Goal: Information Seeking & Learning: Learn about a topic

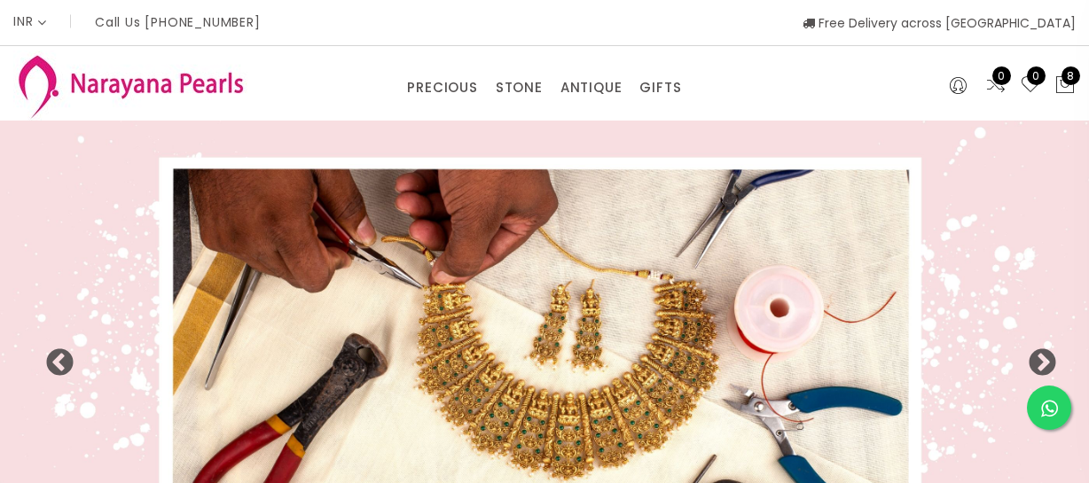
select select "INR"
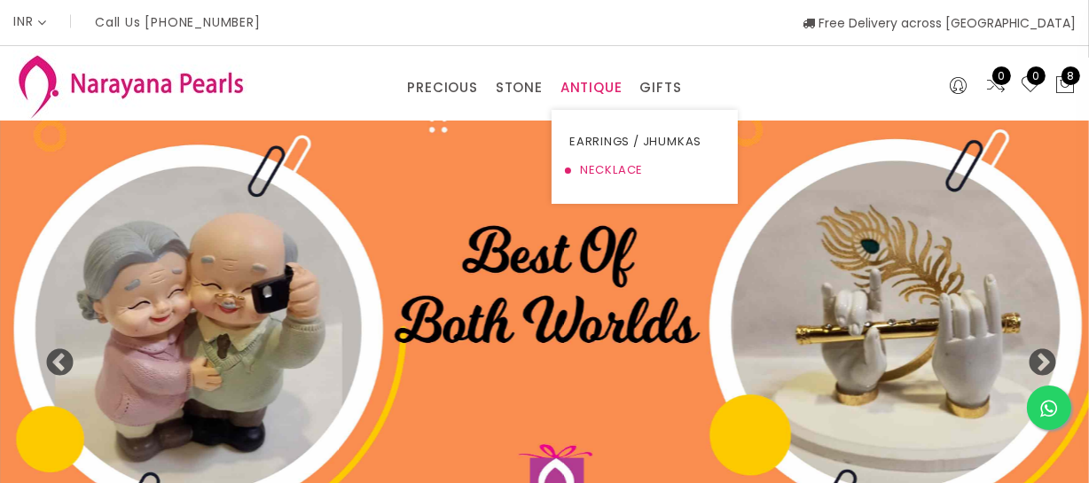
click at [606, 160] on link "NECKLACE" at bounding box center [644, 170] width 151 height 28
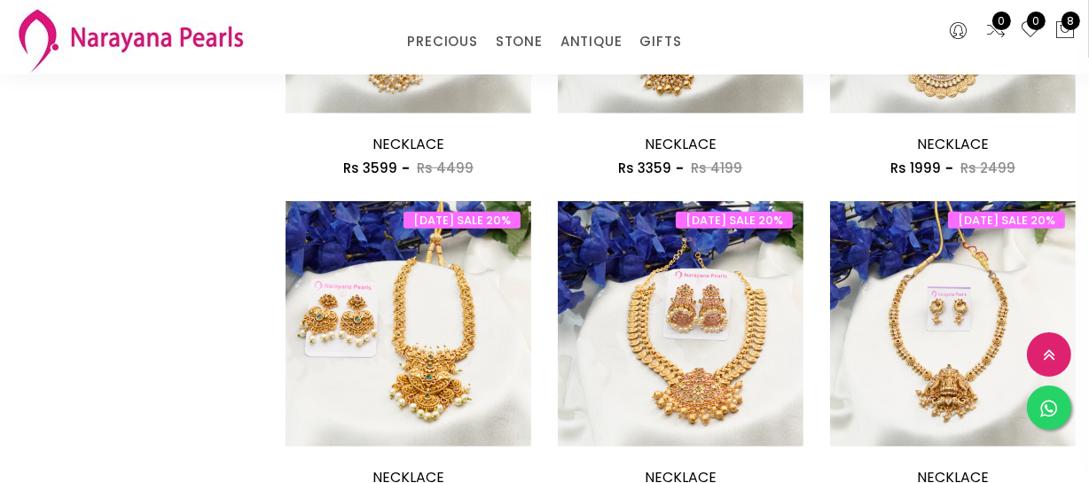
scroll to position [1612, 0]
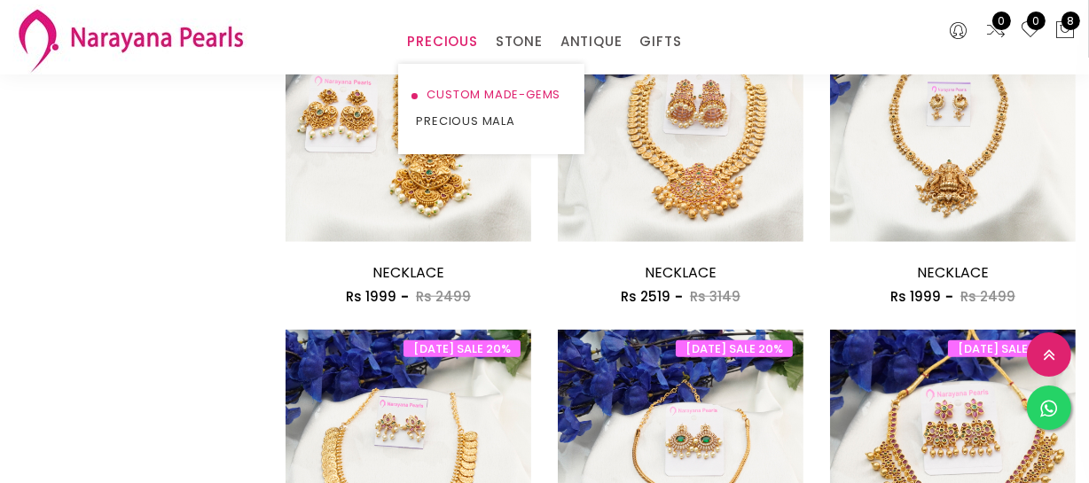
click at [447, 84] on link "CUSTOM MADE-GEMS" at bounding box center [491, 95] width 151 height 27
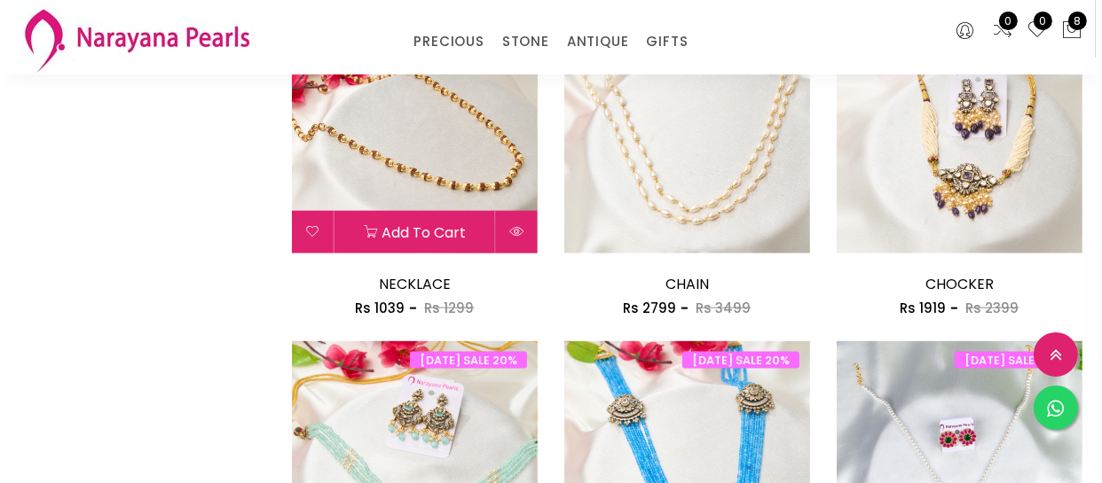
scroll to position [2257, 0]
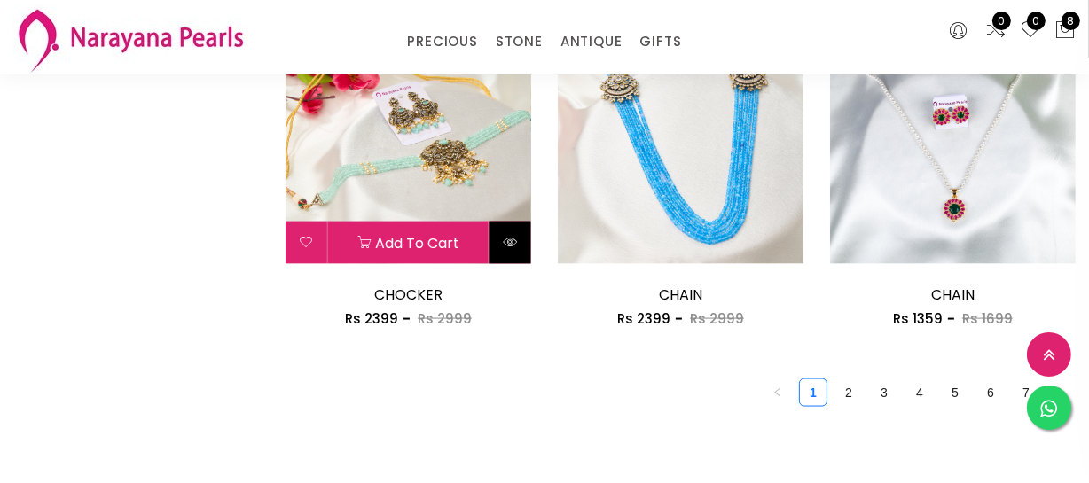
click at [506, 245] on icon at bounding box center [510, 242] width 14 height 14
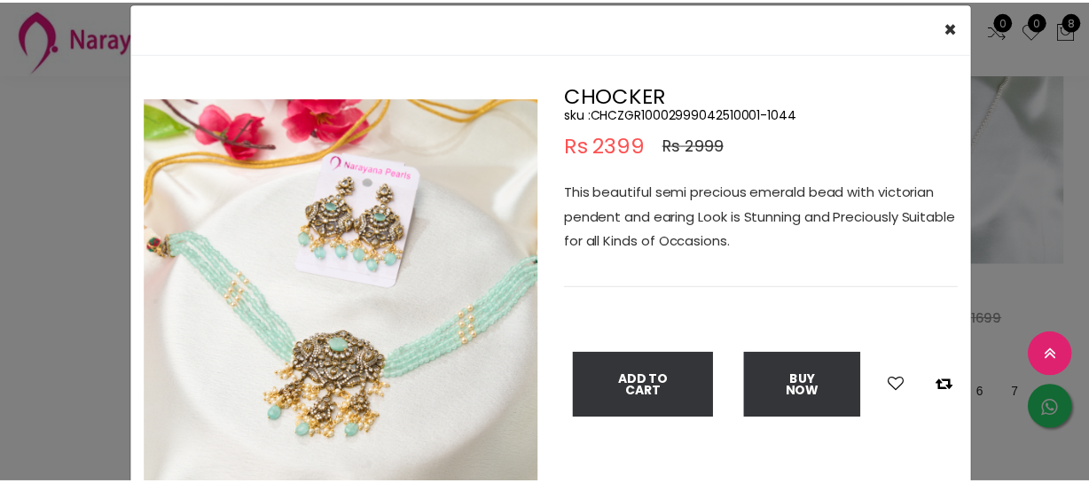
scroll to position [80, 0]
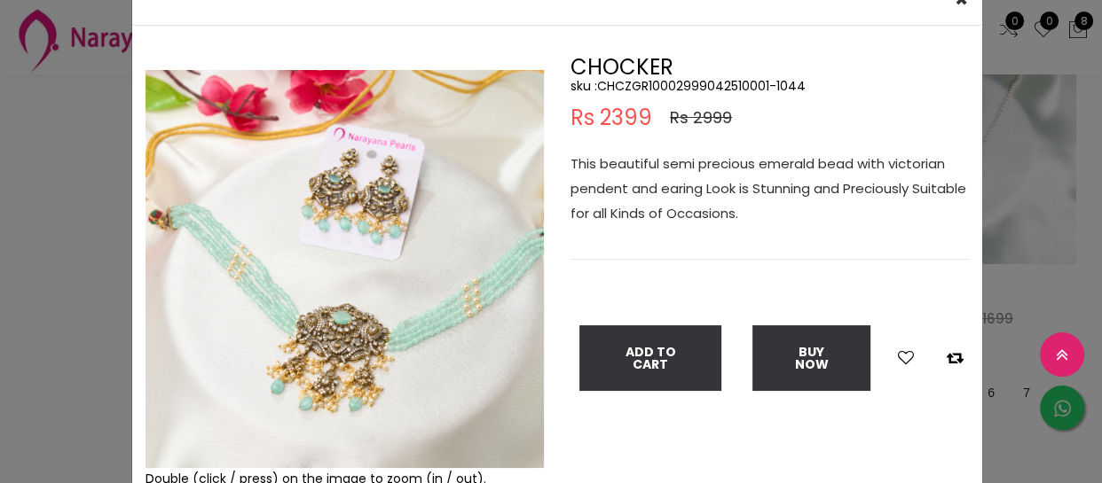
click at [0, 315] on div "× Close Double (click / press) on the image to zoom (in / out). CHOCKER sku : C…" at bounding box center [551, 241] width 1102 height 483
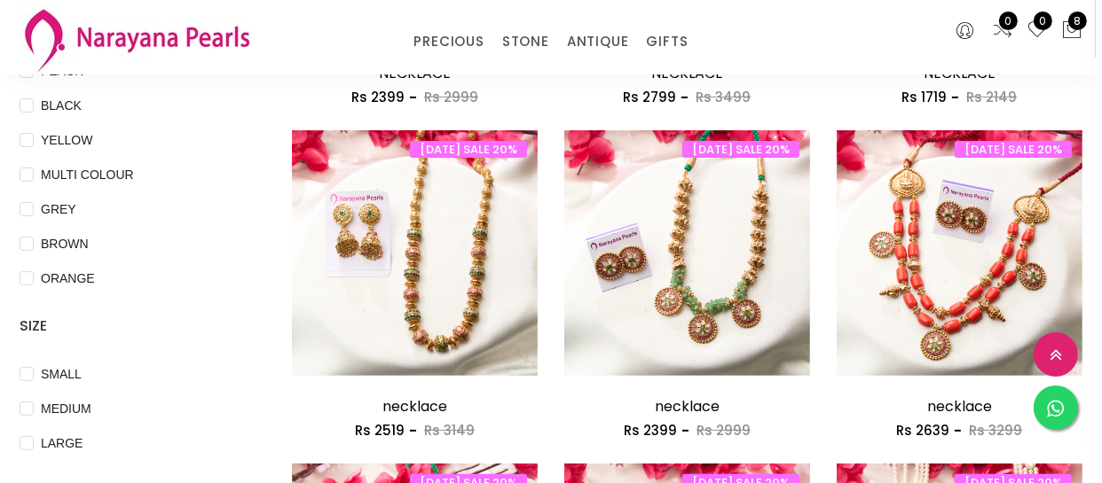
scroll to position [564, 0]
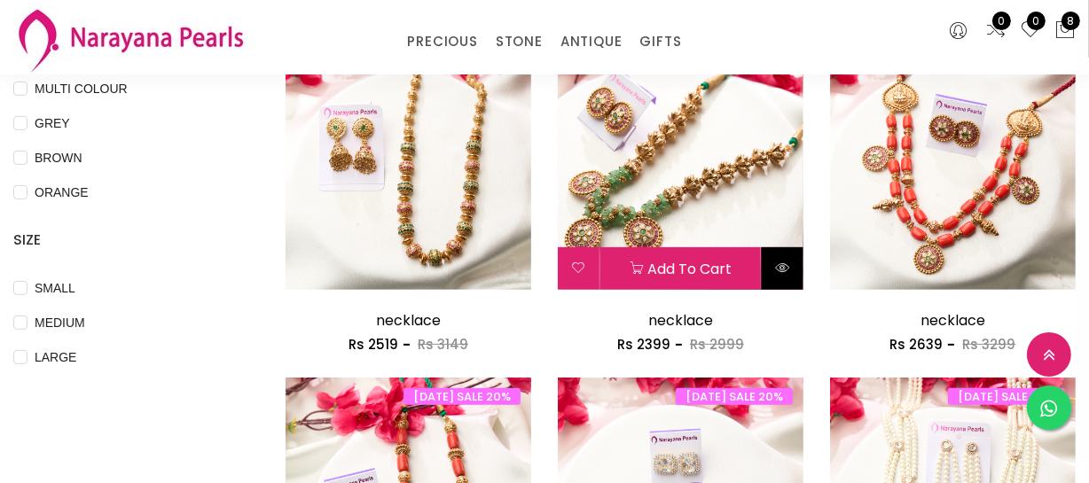
click at [785, 275] on button at bounding box center [783, 268] width 42 height 43
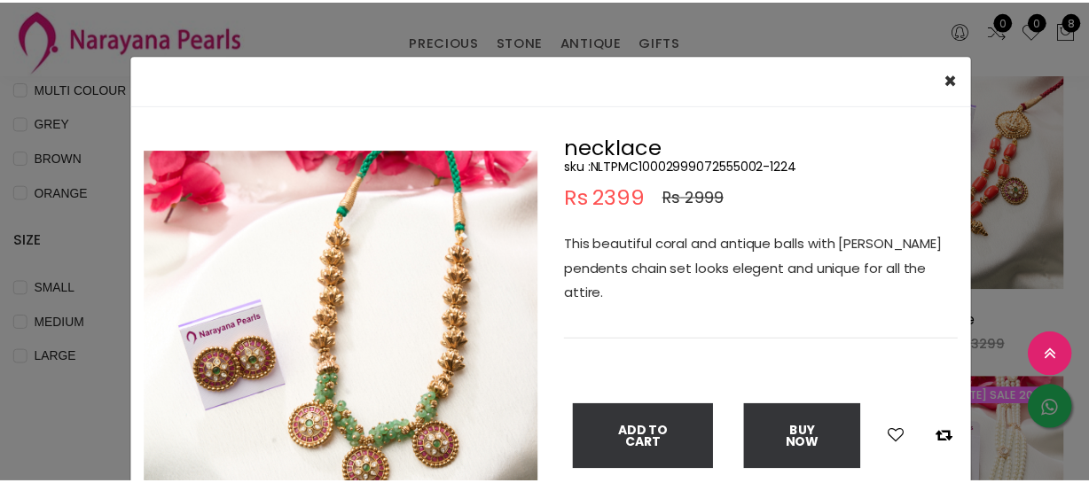
scroll to position [80, 0]
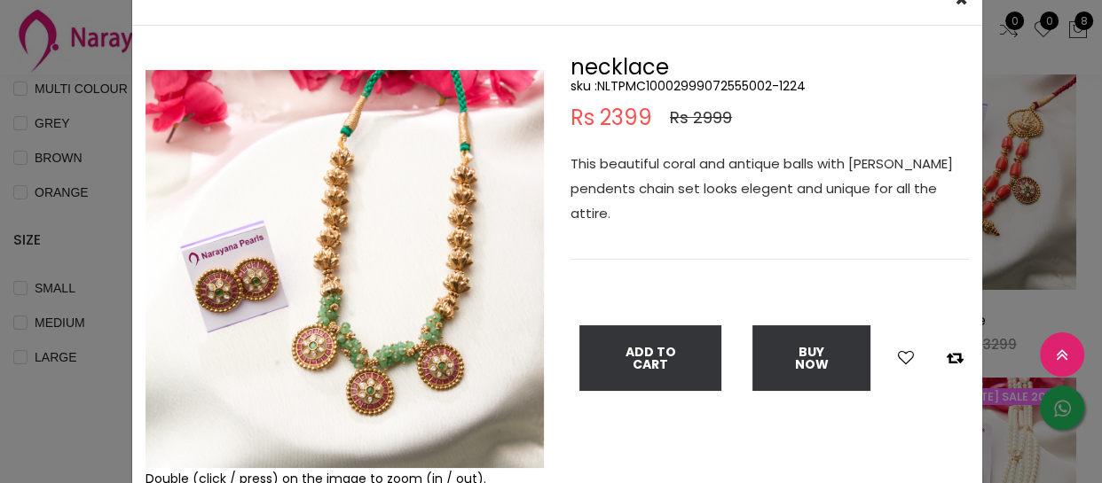
click at [49, 223] on div "× Close Double (click / press) on the image to zoom (in / out). necklace sku : …" at bounding box center [551, 241] width 1102 height 483
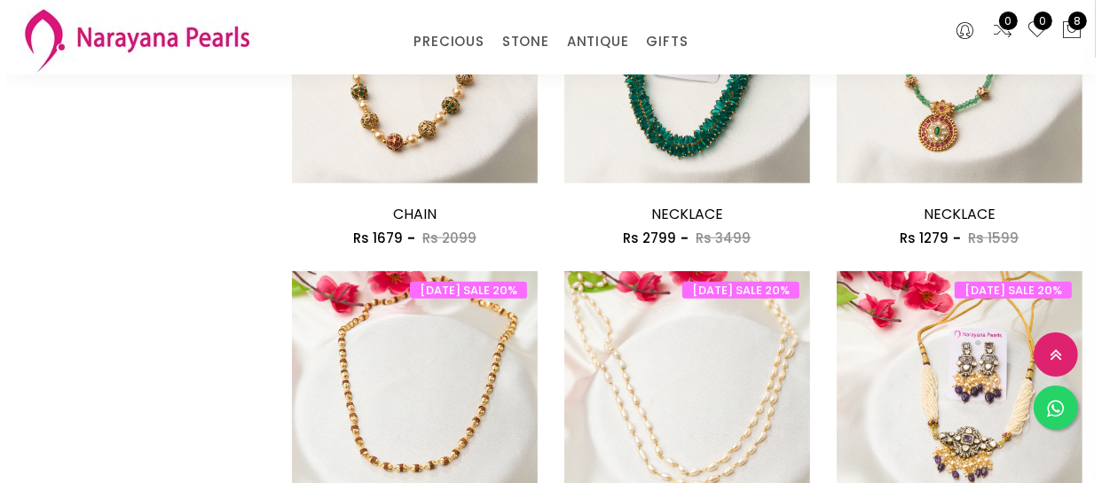
scroll to position [1532, 0]
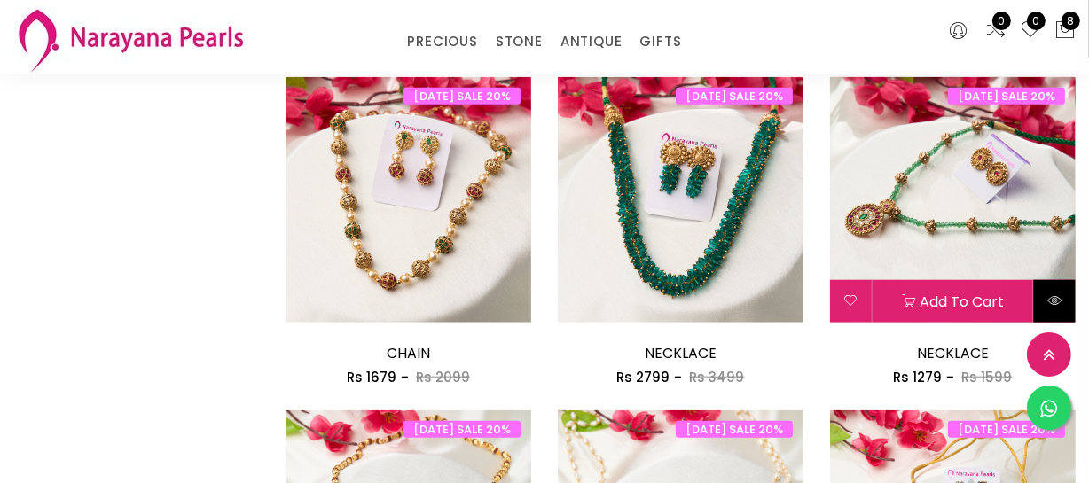
click at [1039, 302] on button at bounding box center [1055, 301] width 42 height 43
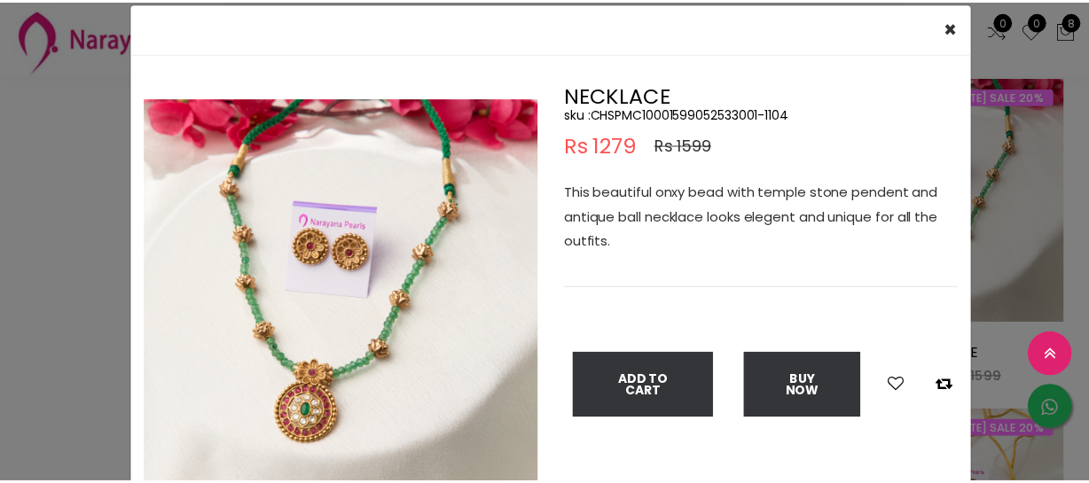
scroll to position [80, 0]
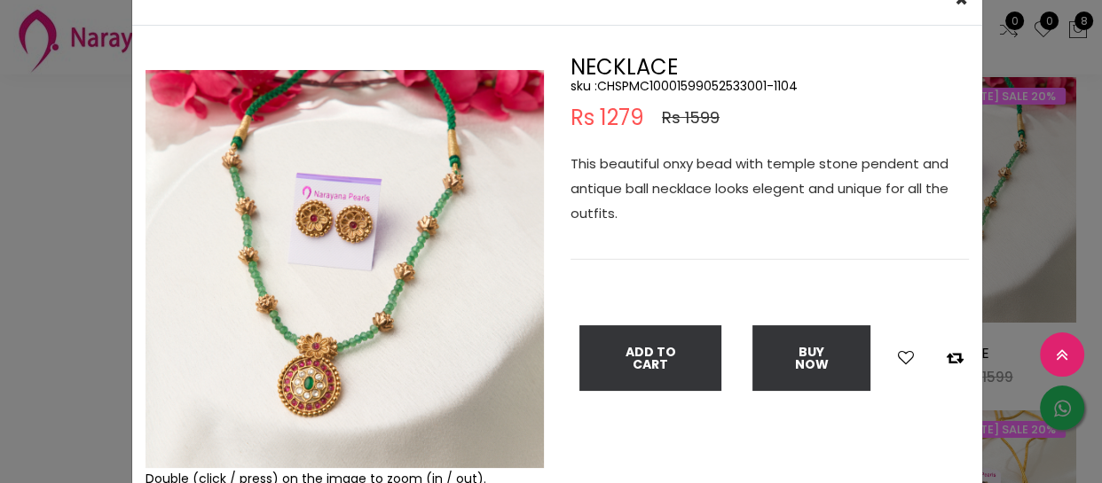
click at [41, 257] on div "× Close Double (click / press) on the image to zoom (in / out). NECKLACE sku : …" at bounding box center [551, 241] width 1102 height 483
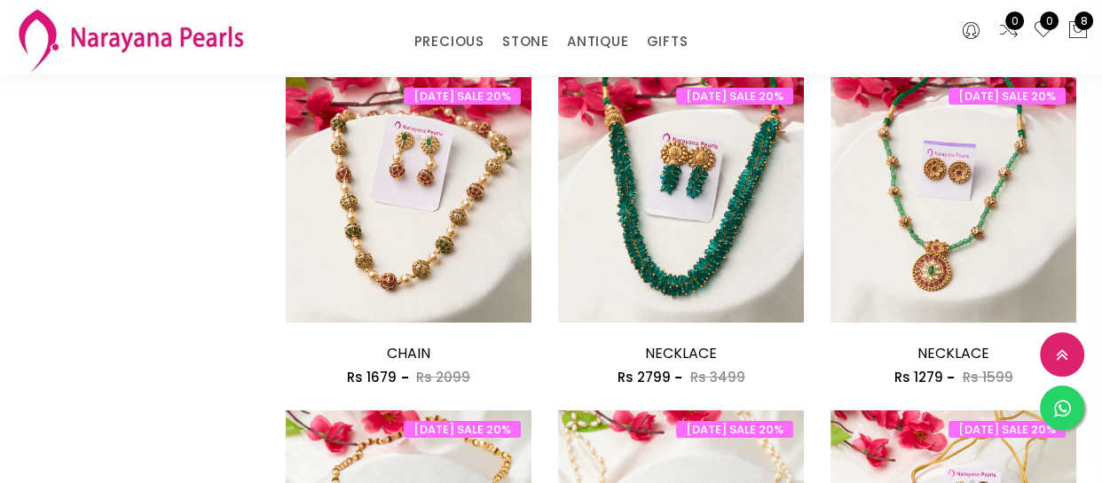
click at [41, 257] on div "× Close Double (click / press) on the image to zoom (in / out). NECKLACE sku : …" at bounding box center [551, 241] width 1102 height 483
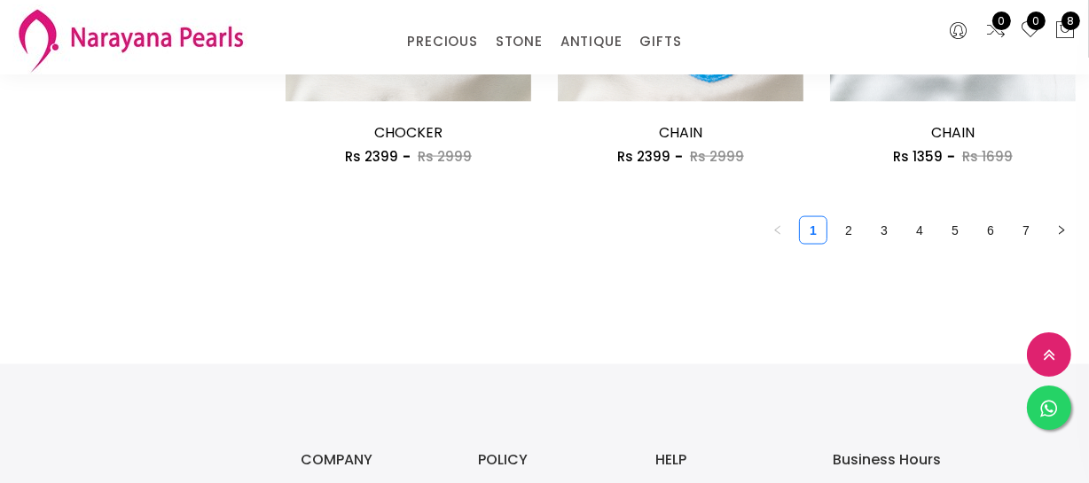
scroll to position [2499, 0]
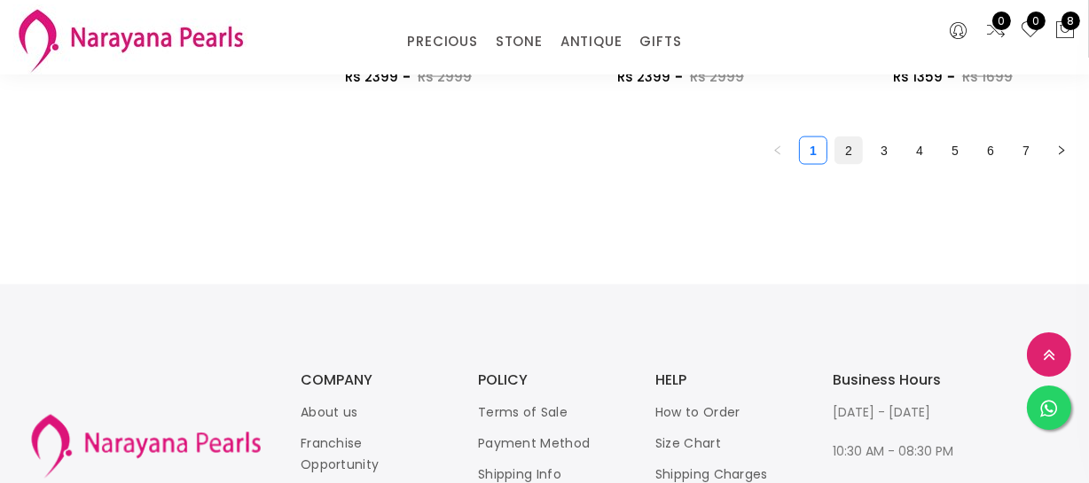
click at [846, 151] on link "2" at bounding box center [848, 150] width 27 height 27
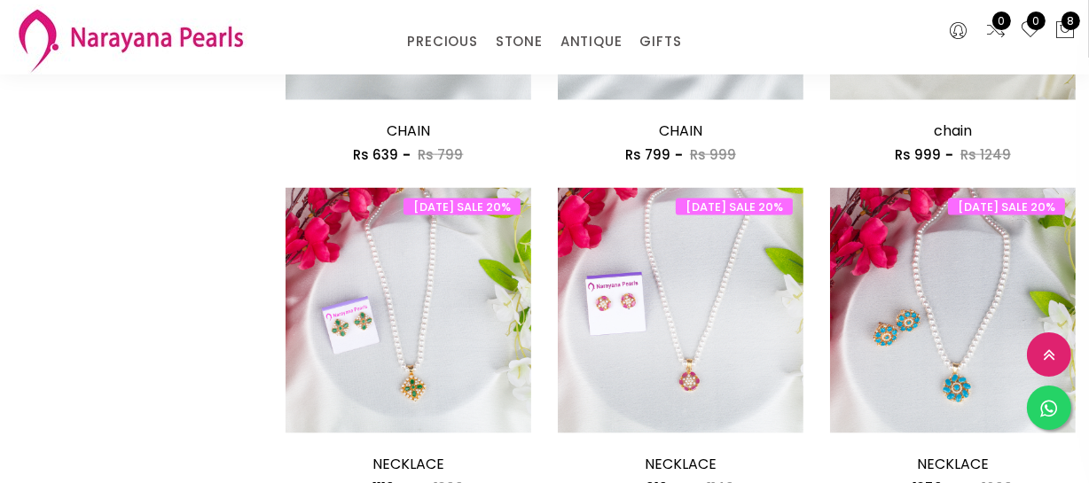
scroll to position [2338, 0]
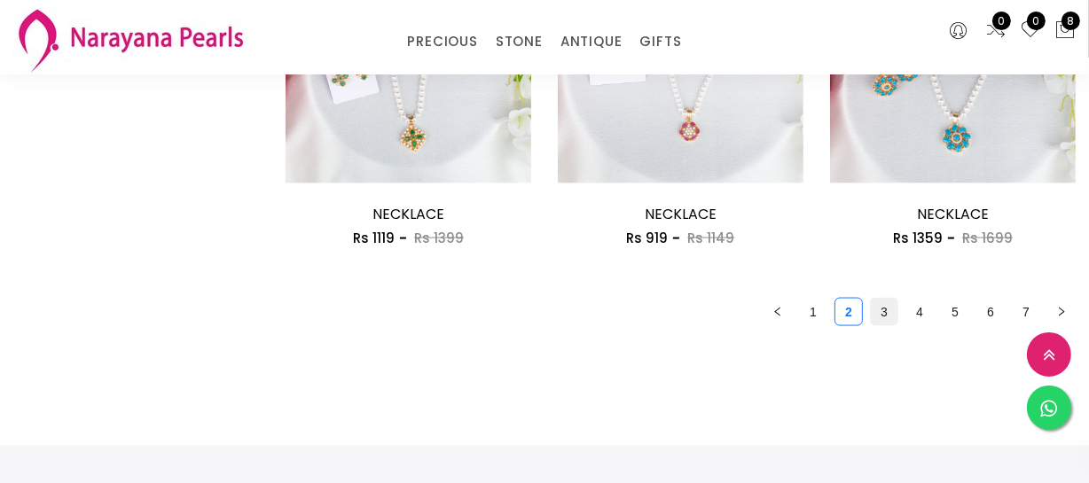
click at [884, 306] on link "3" at bounding box center [884, 312] width 27 height 27
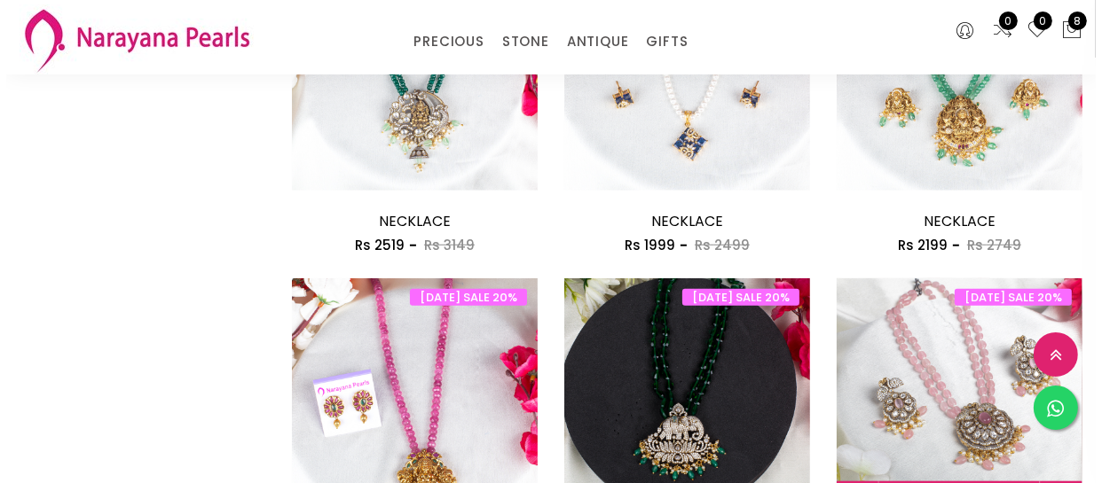
scroll to position [1370, 0]
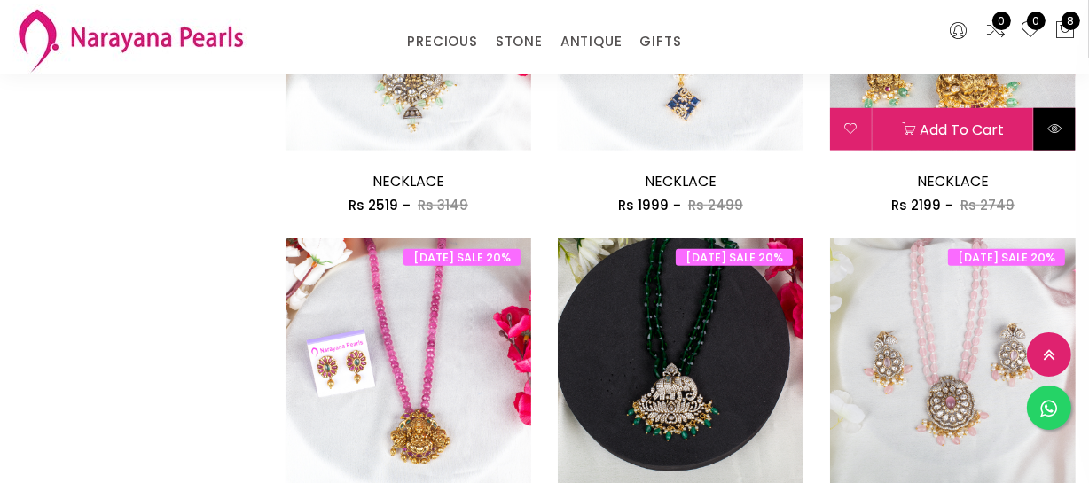
click at [1047, 123] on icon at bounding box center [1054, 129] width 14 height 14
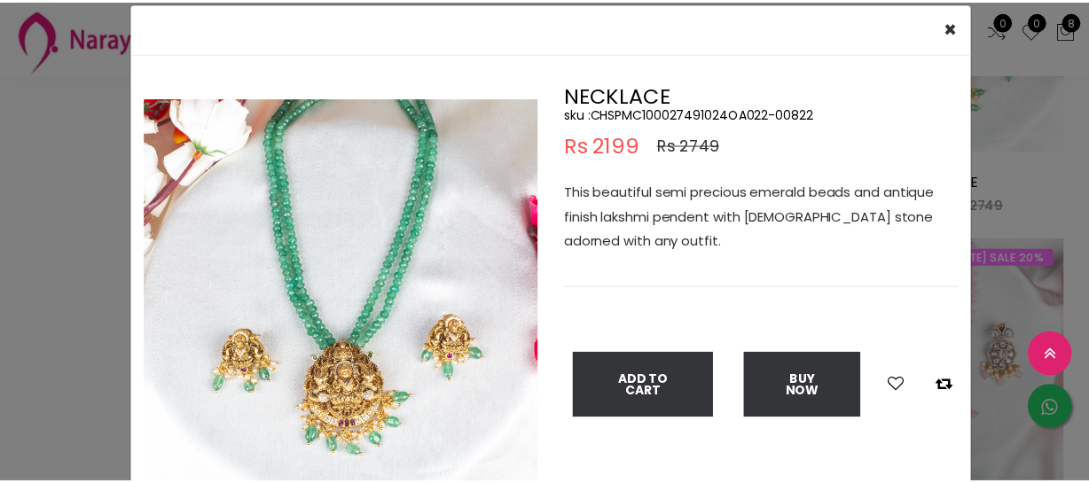
scroll to position [80, 0]
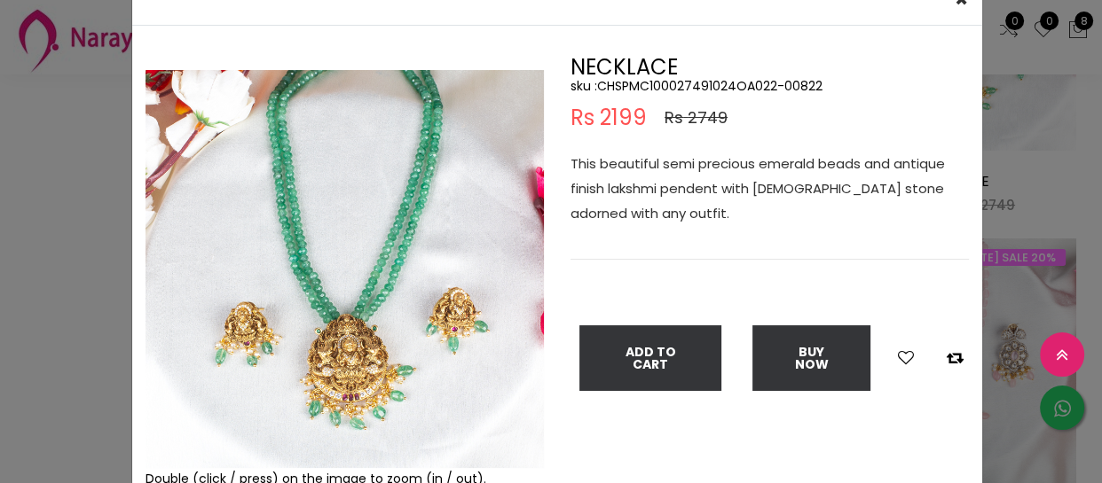
click at [97, 319] on div "× Close Double (click / press) on the image to zoom (in / out). NECKLACE sku : …" at bounding box center [551, 241] width 1102 height 483
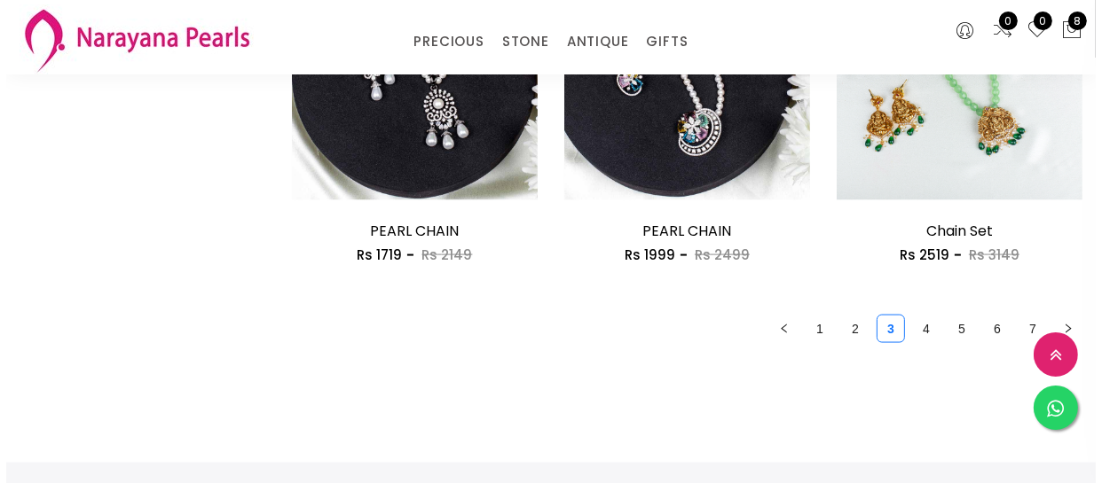
scroll to position [2338, 0]
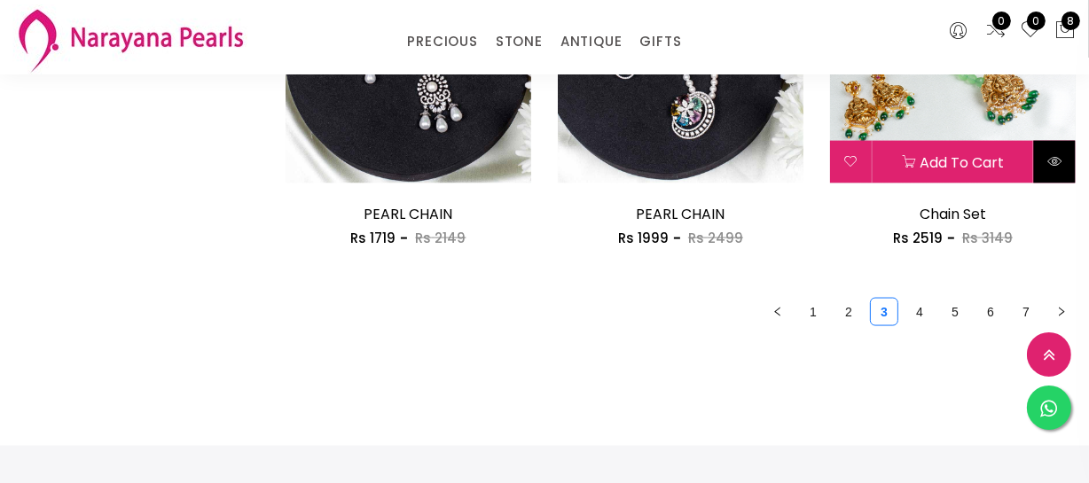
click at [1047, 163] on icon at bounding box center [1054, 161] width 14 height 14
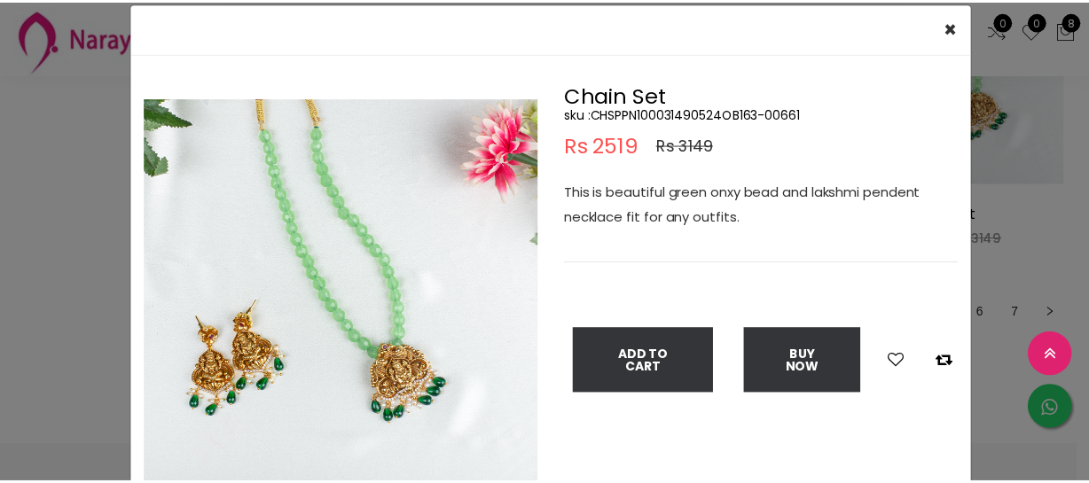
scroll to position [80, 0]
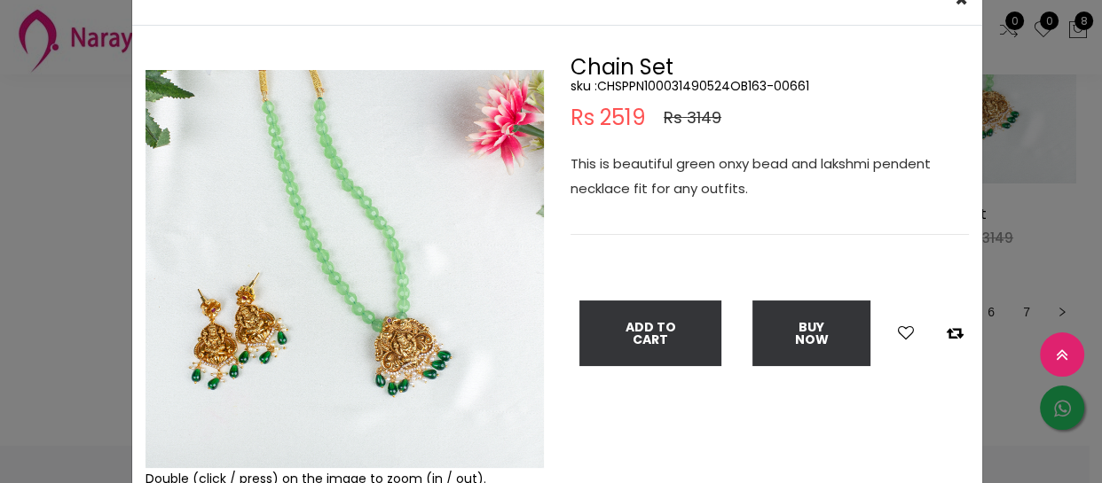
click at [53, 195] on div "× Close Double (click / press) on the image to zoom (in / out). Chain Set sku :…" at bounding box center [551, 241] width 1102 height 483
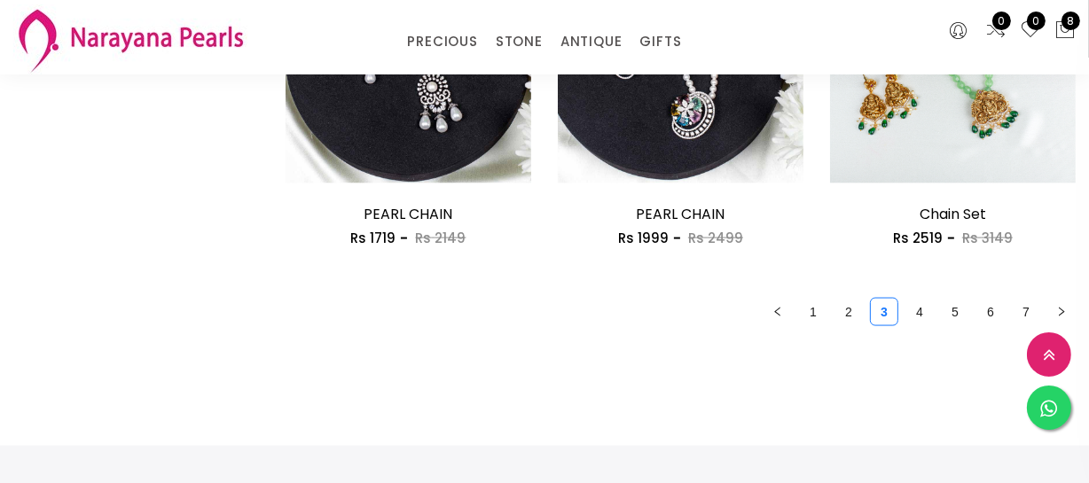
click at [919, 306] on link "4" at bounding box center [919, 312] width 27 height 27
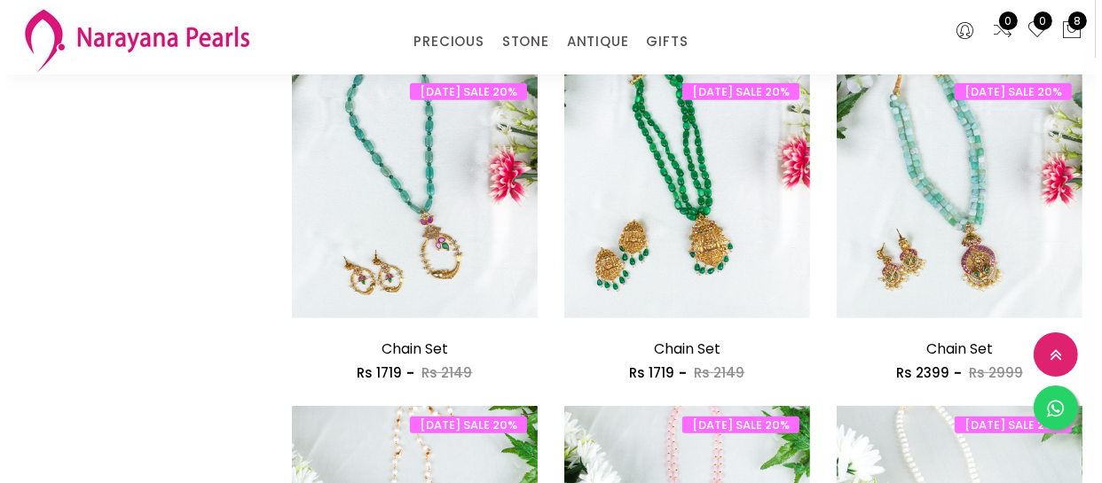
scroll to position [967, 0]
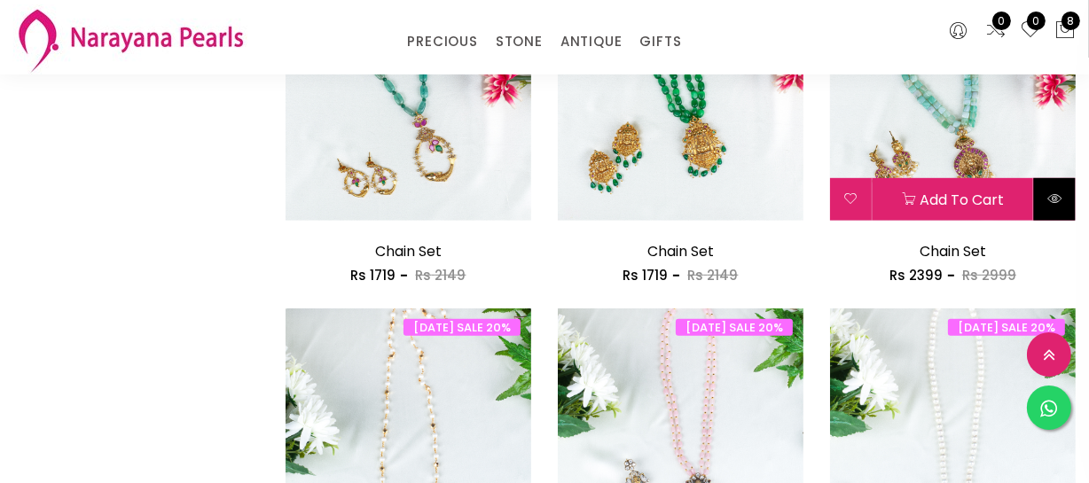
click at [1053, 203] on icon at bounding box center [1054, 199] width 14 height 14
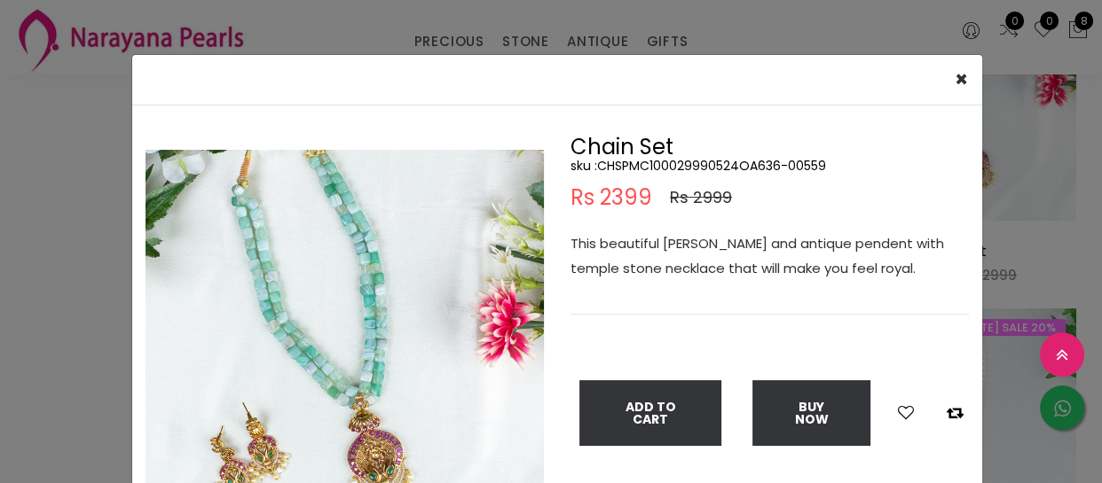
scroll to position [80, 0]
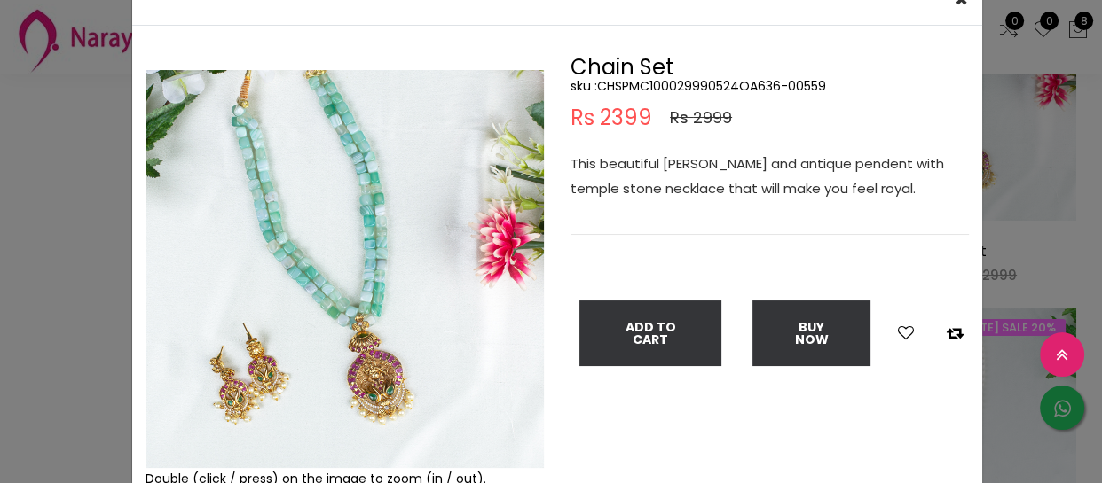
drag, startPoint x: 52, startPoint y: 239, endPoint x: 111, endPoint y: 226, distance: 59.8
click at [52, 239] on div "× Close Double (click / press) on the image to zoom (in / out). Chain Set sku :…" at bounding box center [551, 241] width 1102 height 483
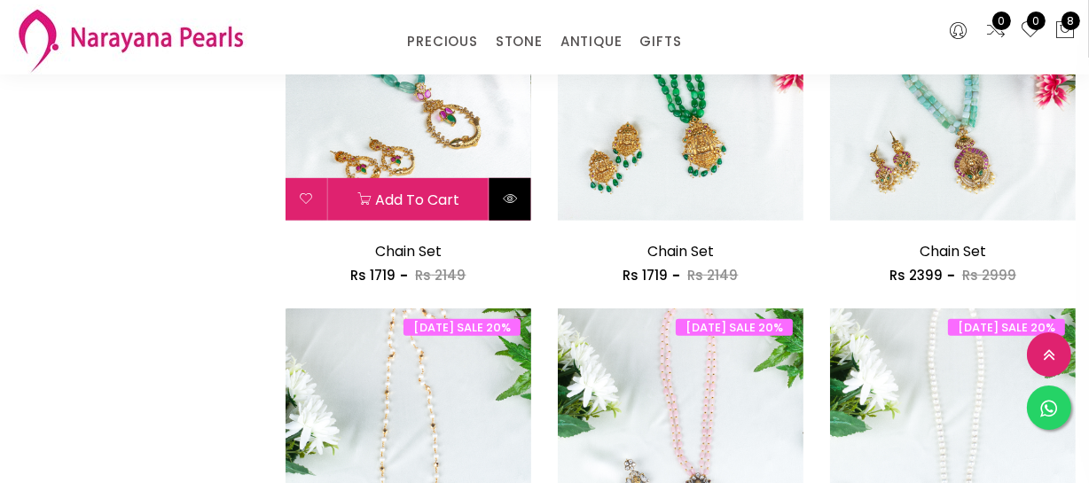
click at [504, 203] on icon at bounding box center [510, 199] width 14 height 14
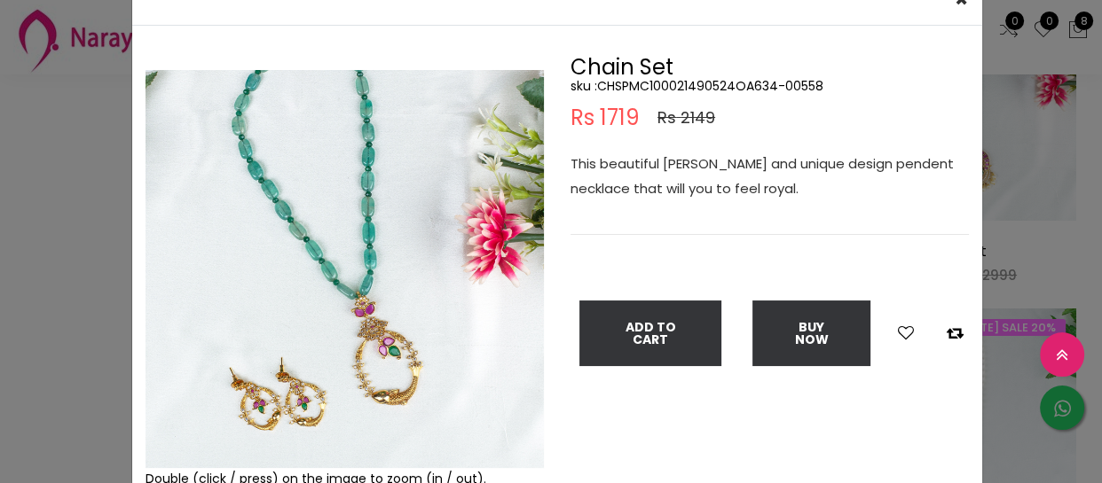
click at [0, 281] on div "× Close Double (click / press) on the image to zoom (in / out). Chain Set sku :…" at bounding box center [551, 241] width 1102 height 483
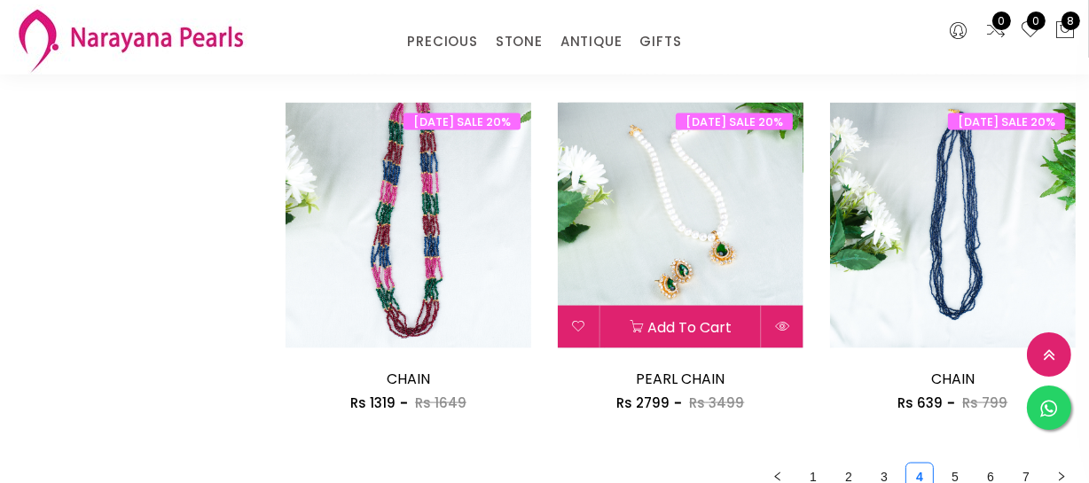
scroll to position [2176, 0]
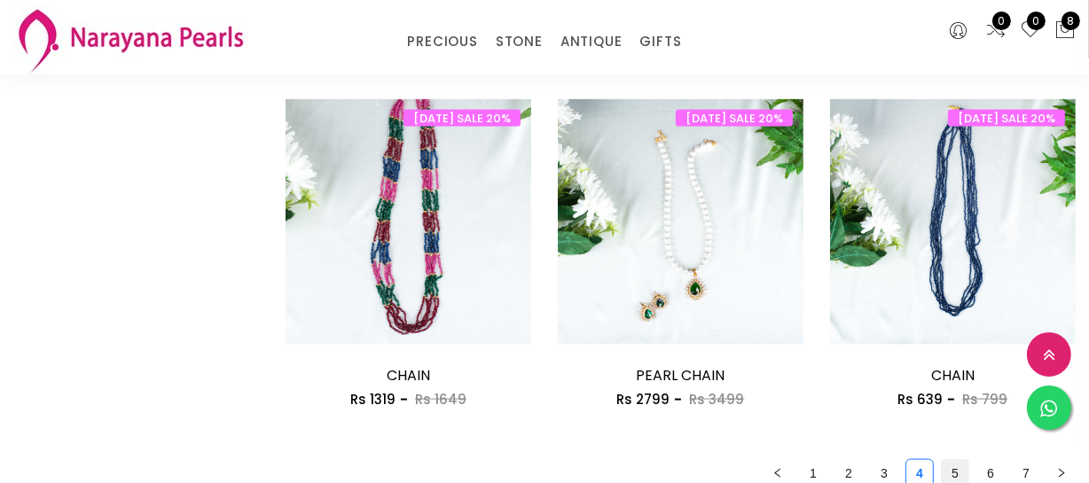
click at [944, 470] on link "5" at bounding box center [955, 473] width 27 height 27
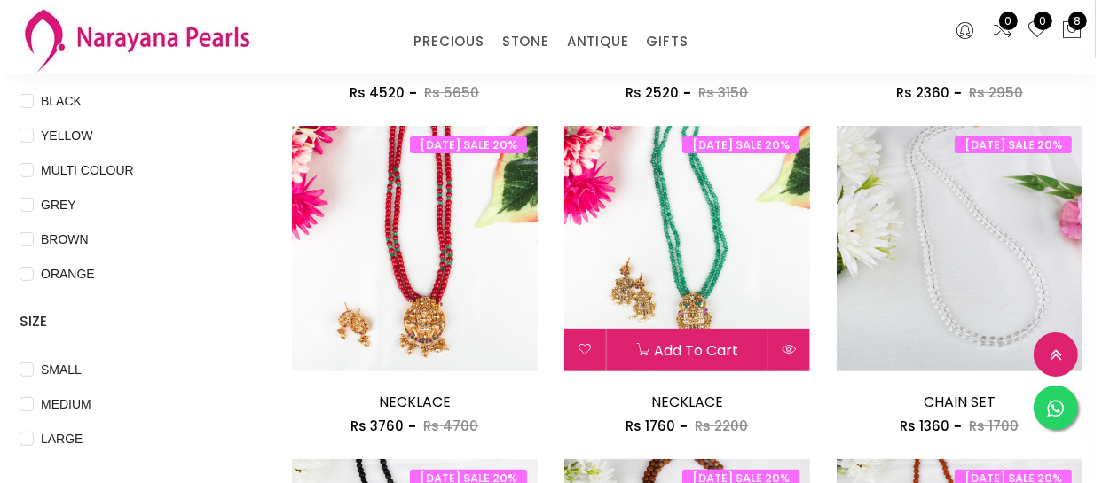
scroll to position [483, 0]
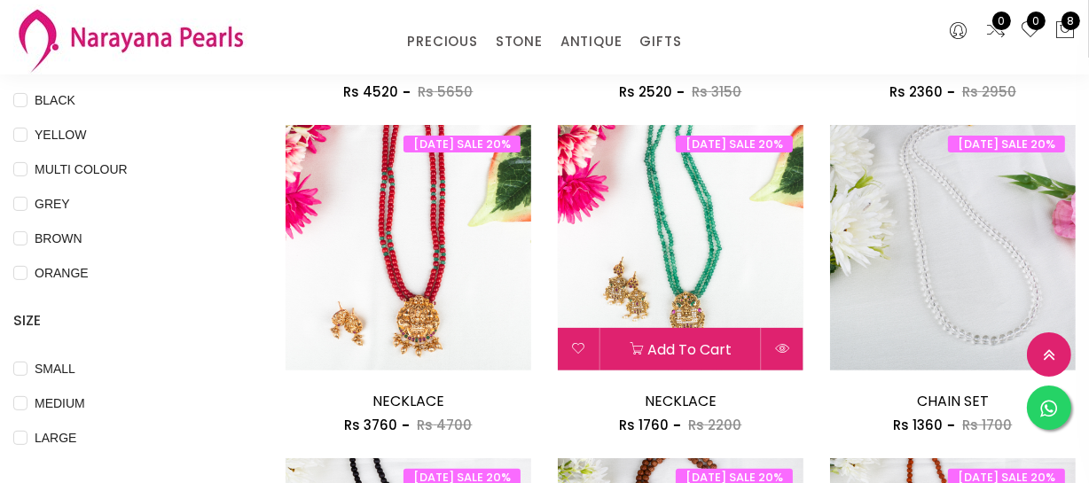
click at [777, 369] on div "[DATE] SALE 20% Add to cart NECKLACE Rs 1760 Rs 2200" at bounding box center [681, 280] width 246 height 311
click at [785, 348] on icon at bounding box center [782, 348] width 14 height 14
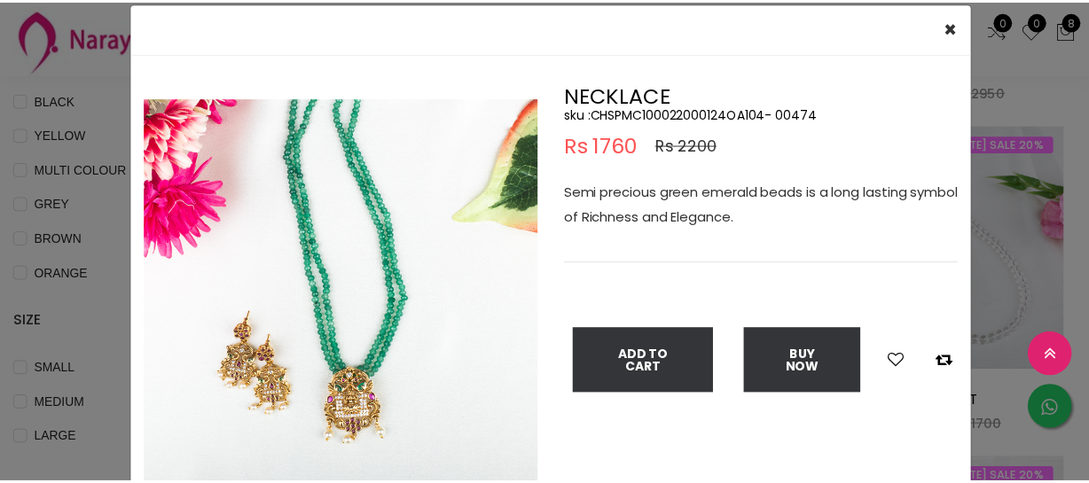
scroll to position [80, 0]
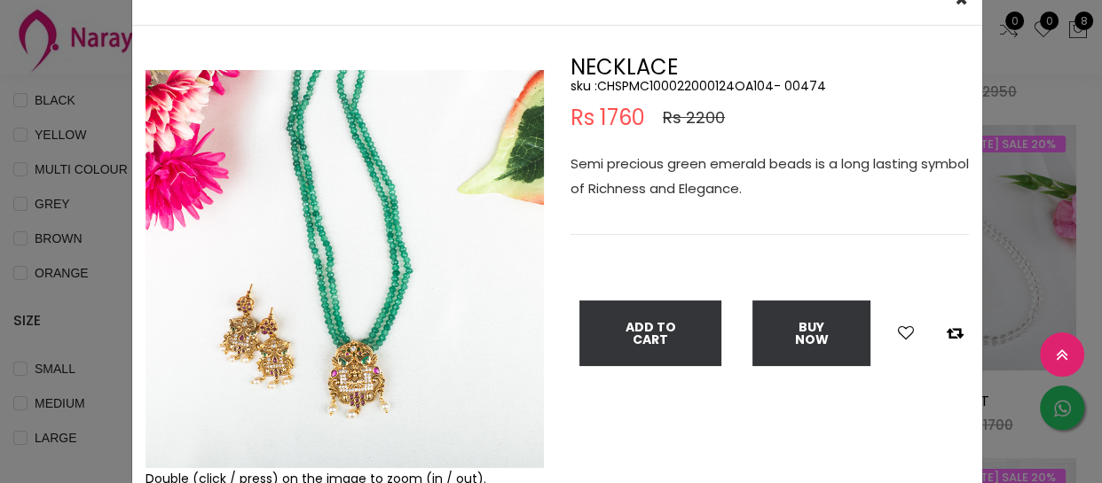
click at [394, 241] on img at bounding box center [344, 269] width 398 height 398
click at [363, 255] on img at bounding box center [344, 269] width 398 height 398
click at [18, 294] on div "× Close Double (click / press) on the image to zoom (in / out). NECKLACE sku : …" at bounding box center [551, 241] width 1102 height 483
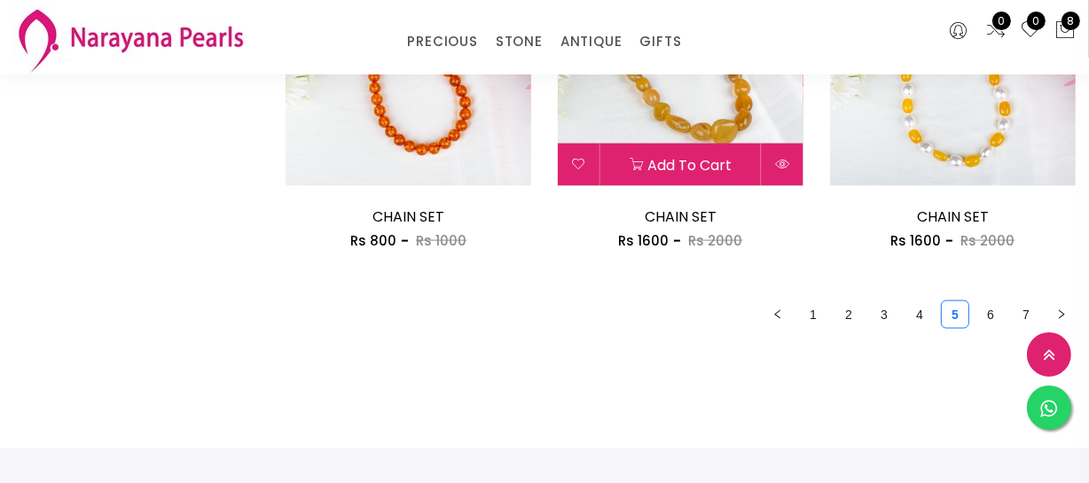
scroll to position [2338, 0]
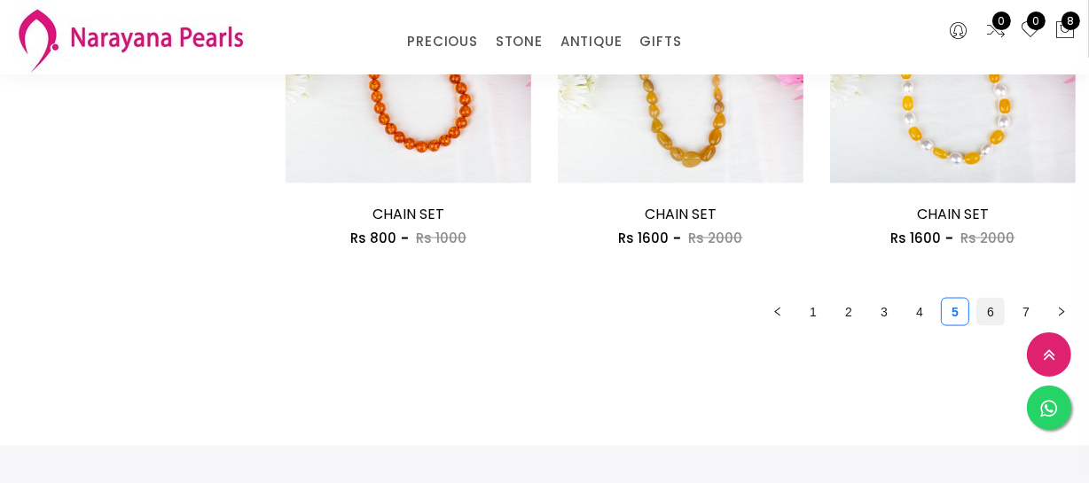
click at [988, 305] on link "6" at bounding box center [990, 312] width 27 height 27
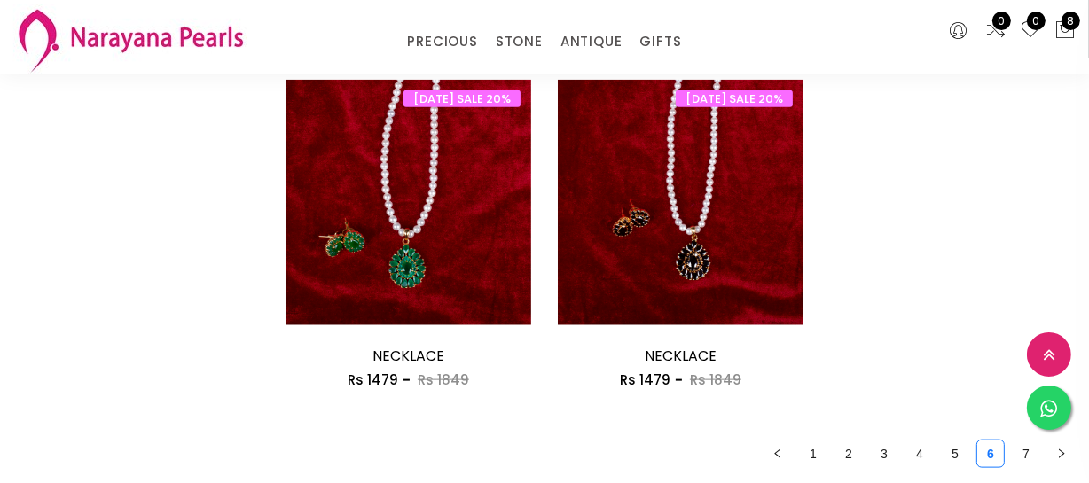
scroll to position [1934, 0]
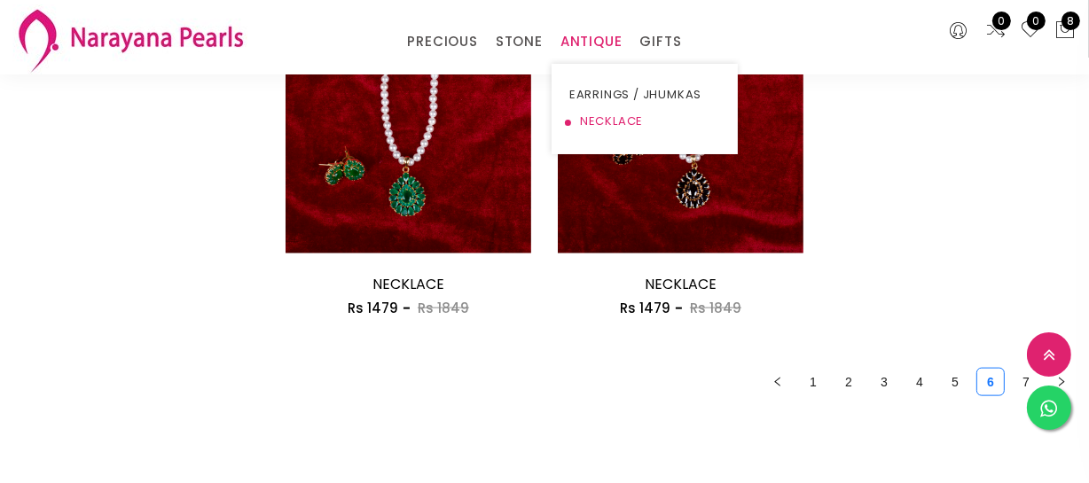
click at [594, 114] on link "NECKLACE" at bounding box center [644, 121] width 151 height 27
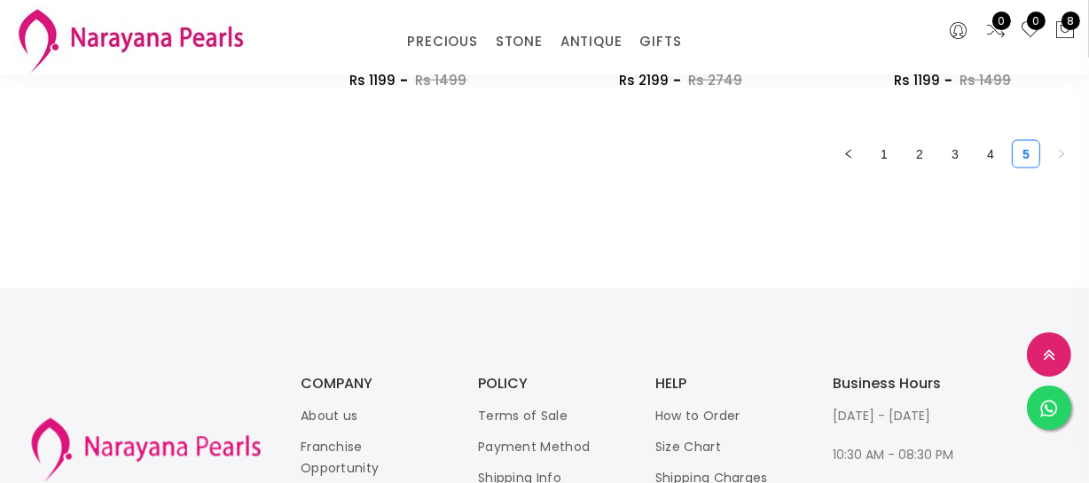
scroll to position [2499, 0]
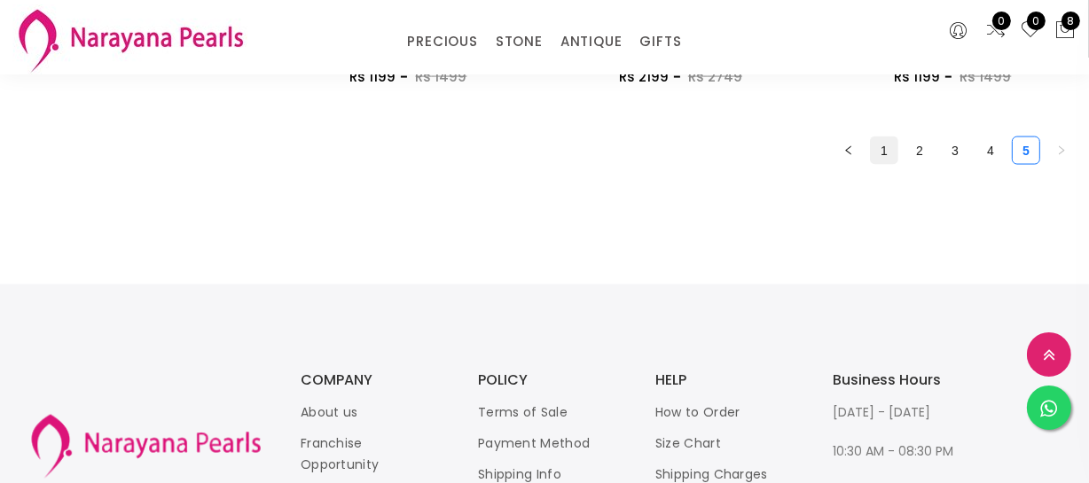
click at [896, 153] on link "1" at bounding box center [884, 150] width 27 height 27
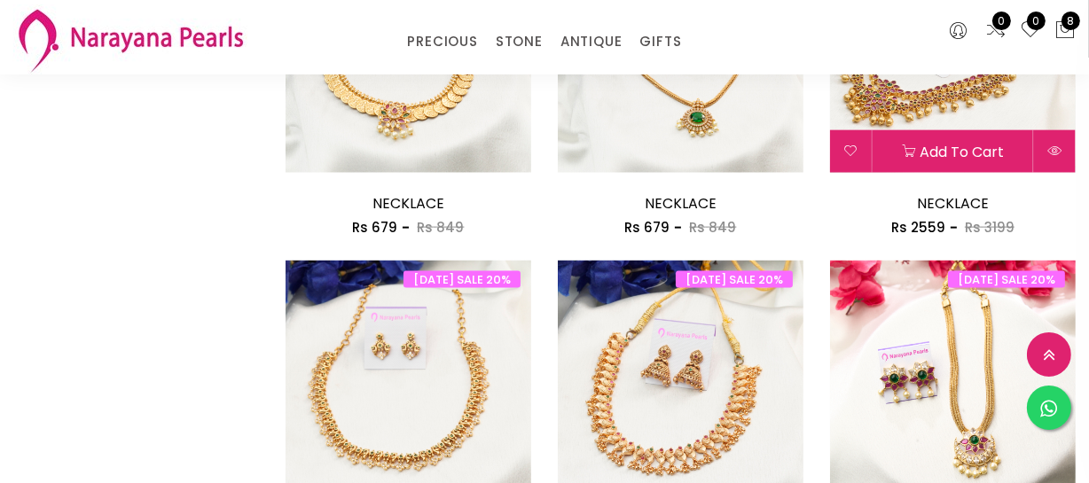
scroll to position [2338, 0]
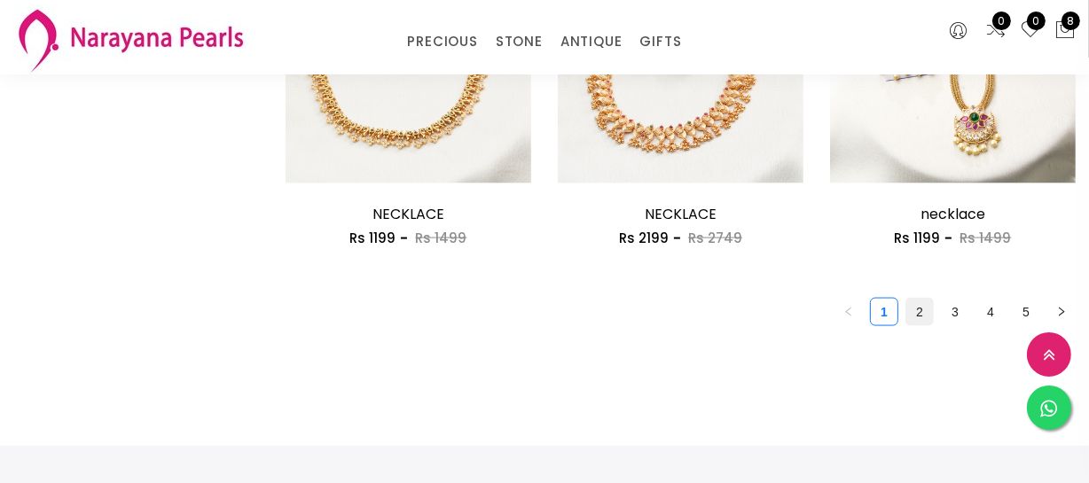
click at [913, 304] on link "2" at bounding box center [919, 312] width 27 height 27
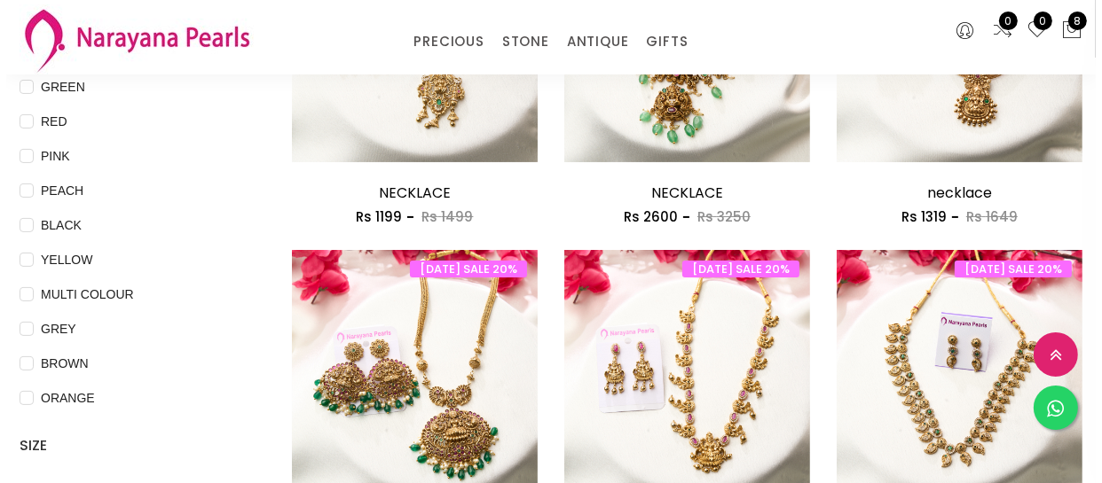
scroll to position [322, 0]
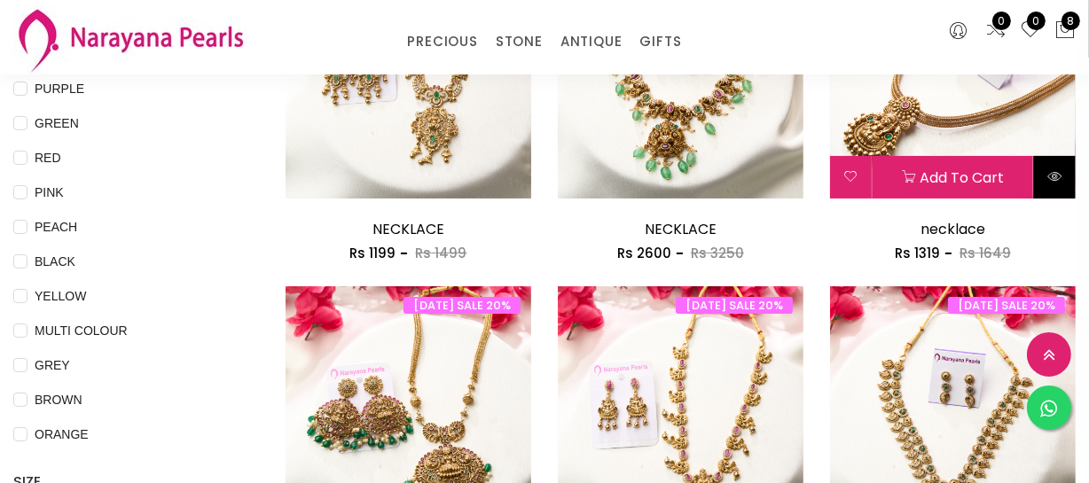
click at [1055, 186] on button at bounding box center [1055, 177] width 42 height 43
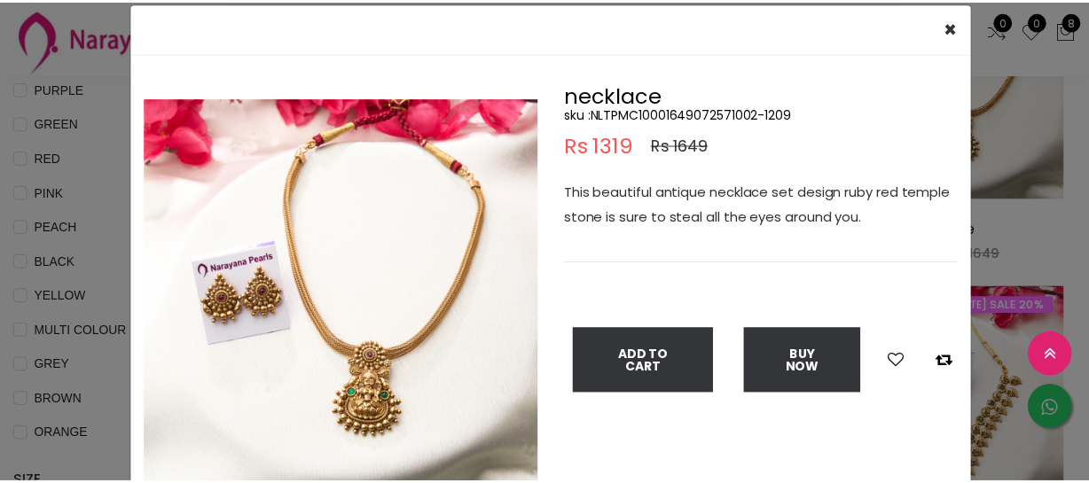
scroll to position [80, 0]
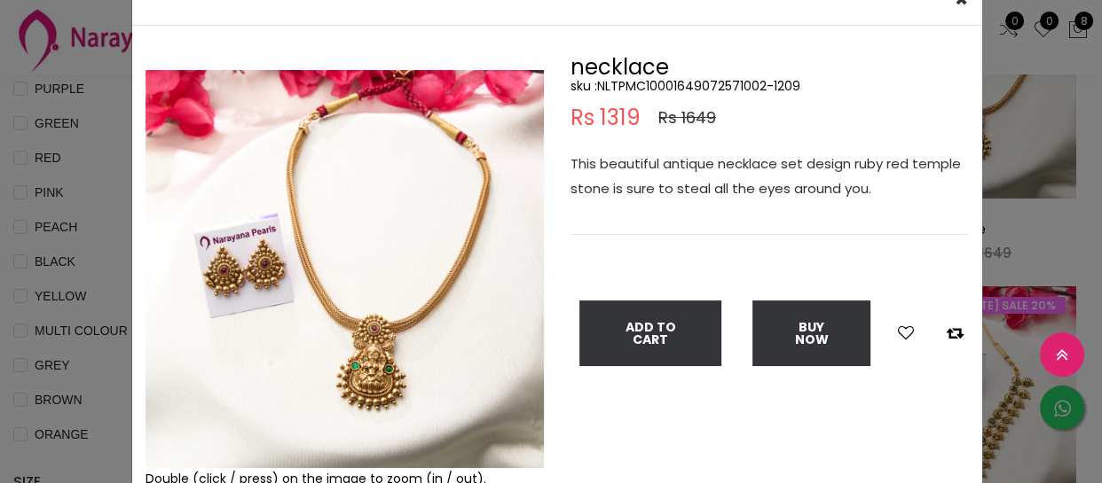
click at [357, 354] on img at bounding box center [344, 269] width 398 height 398
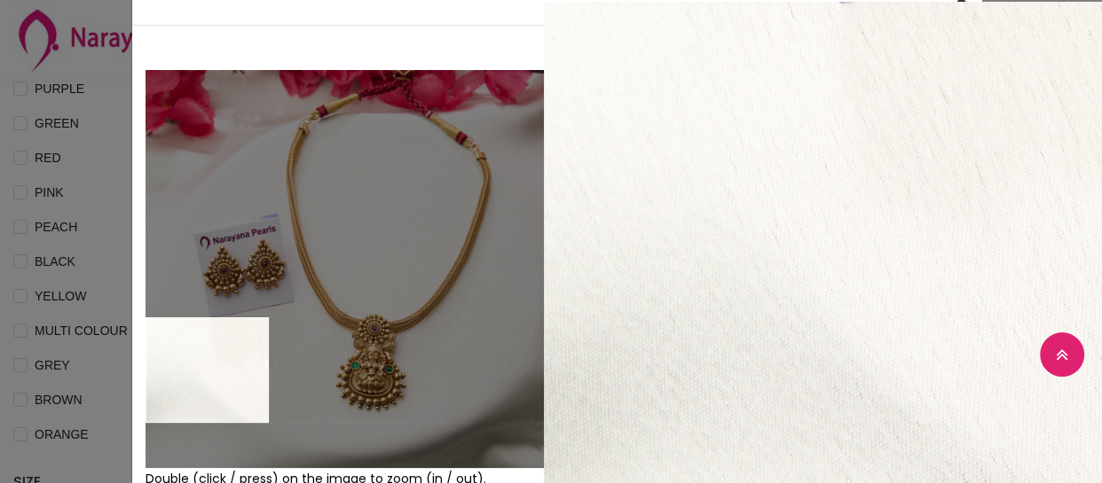
click at [98, 364] on div "× Close Double (click / press) on the image to zoom (in / out). necklace sku : …" at bounding box center [551, 241] width 1102 height 483
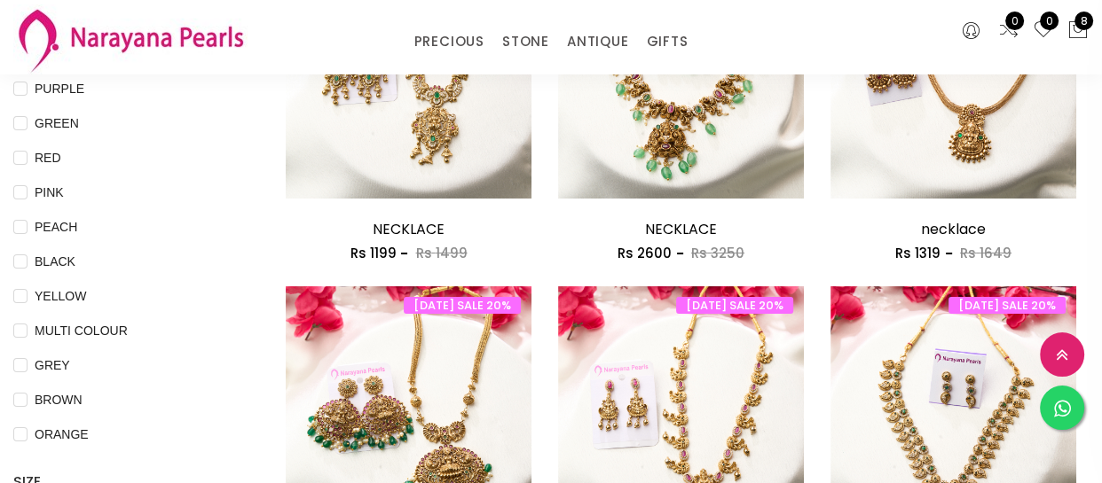
click at [98, 364] on div "× Close Double (click / press) on the image to zoom (in / out). necklace sku : …" at bounding box center [551, 241] width 1102 height 483
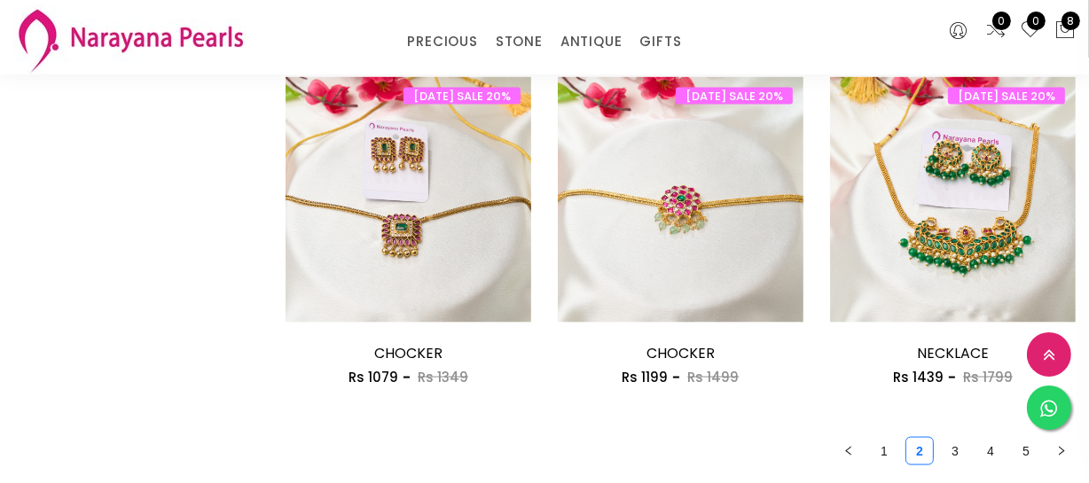
scroll to position [2419, 0]
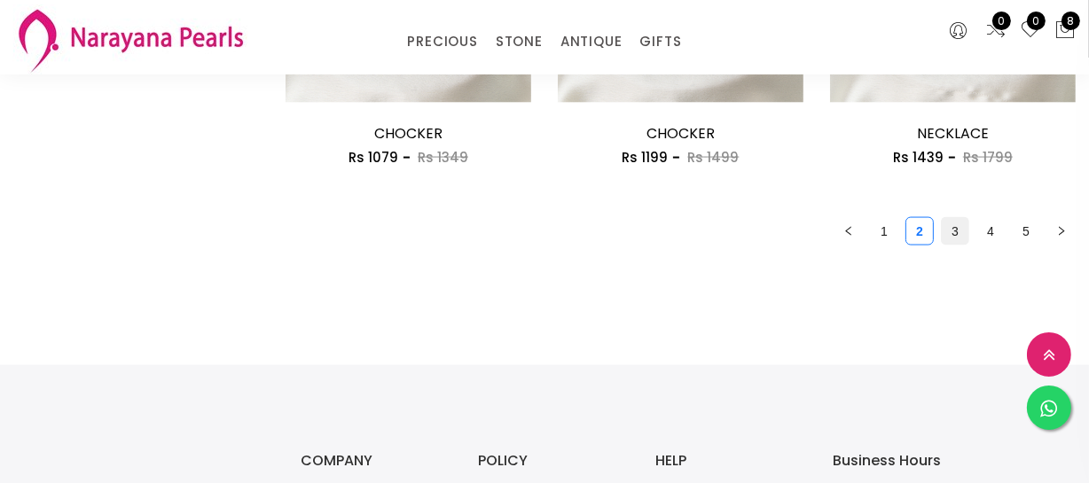
click at [964, 235] on link "3" at bounding box center [955, 231] width 27 height 27
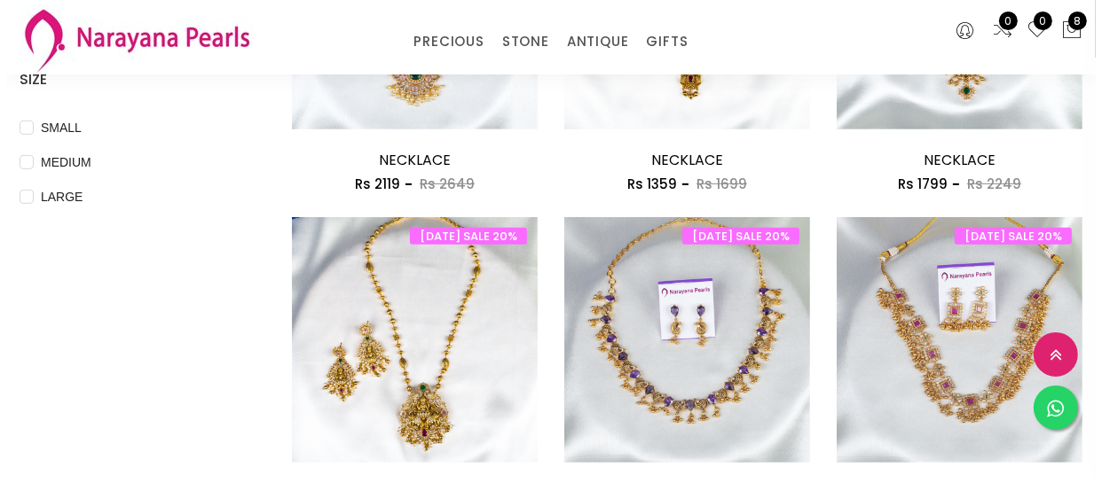
scroll to position [725, 0]
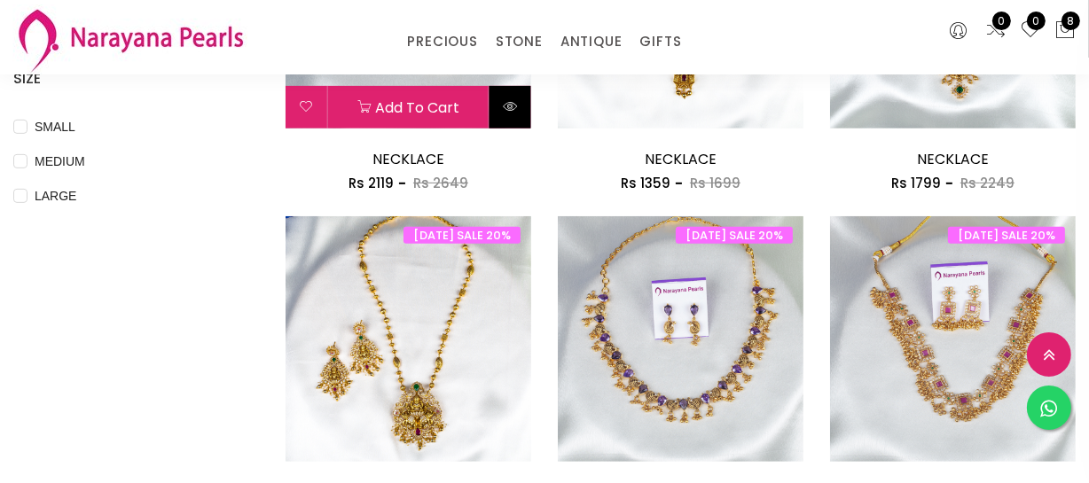
click at [506, 115] on button at bounding box center [511, 107] width 42 height 43
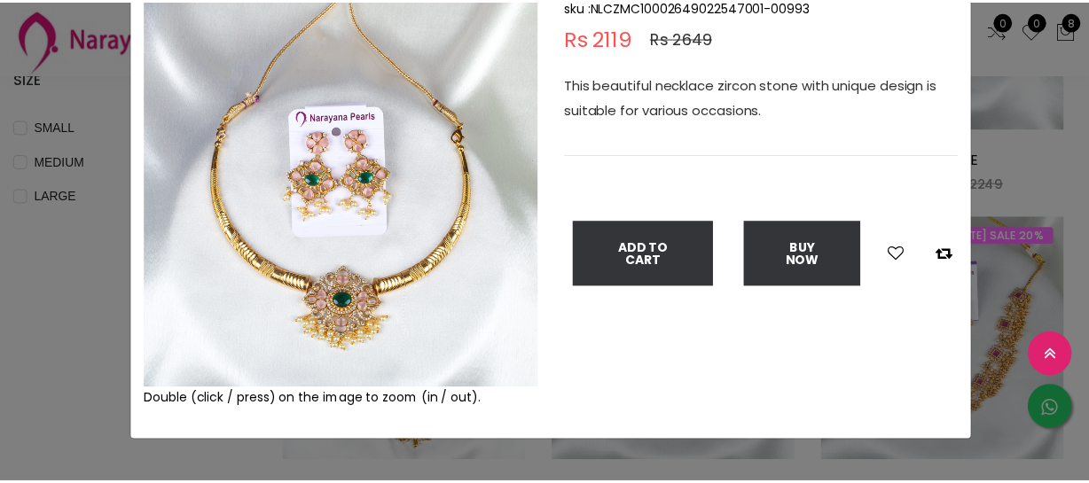
scroll to position [161, 0]
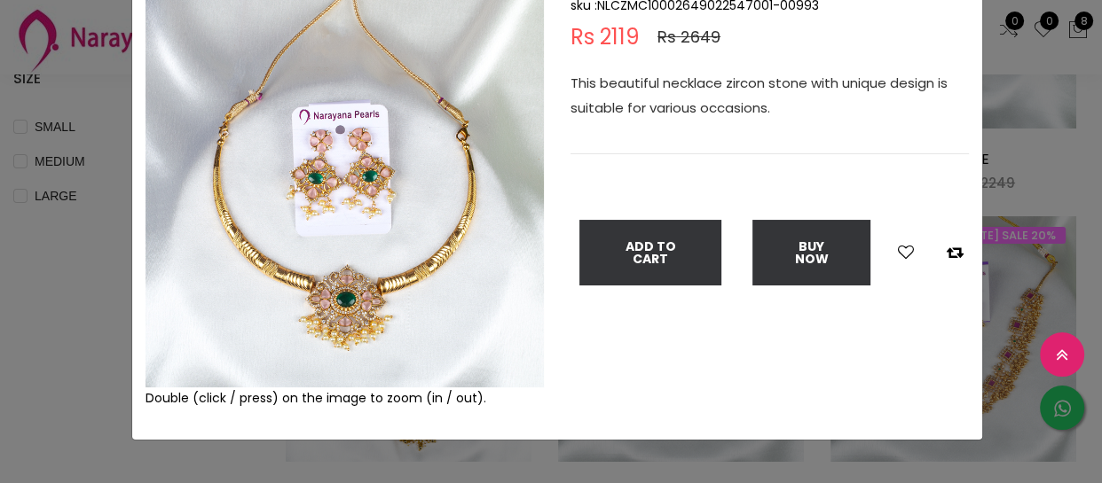
click at [311, 306] on img at bounding box center [344, 188] width 398 height 398
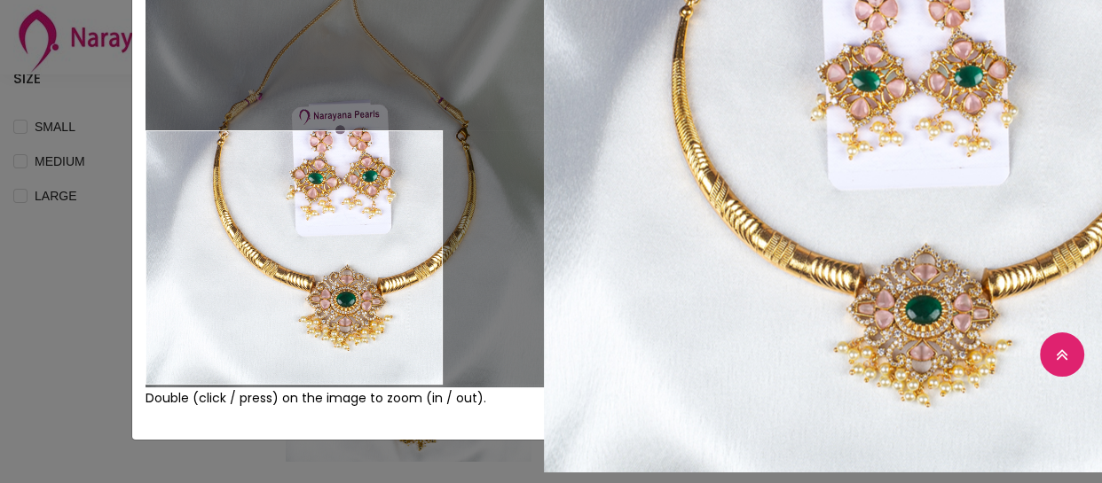
click at [71, 254] on div "× Close Double (click / press) on the image to zoom (in / out). NECKLACE sku : …" at bounding box center [551, 241] width 1102 height 483
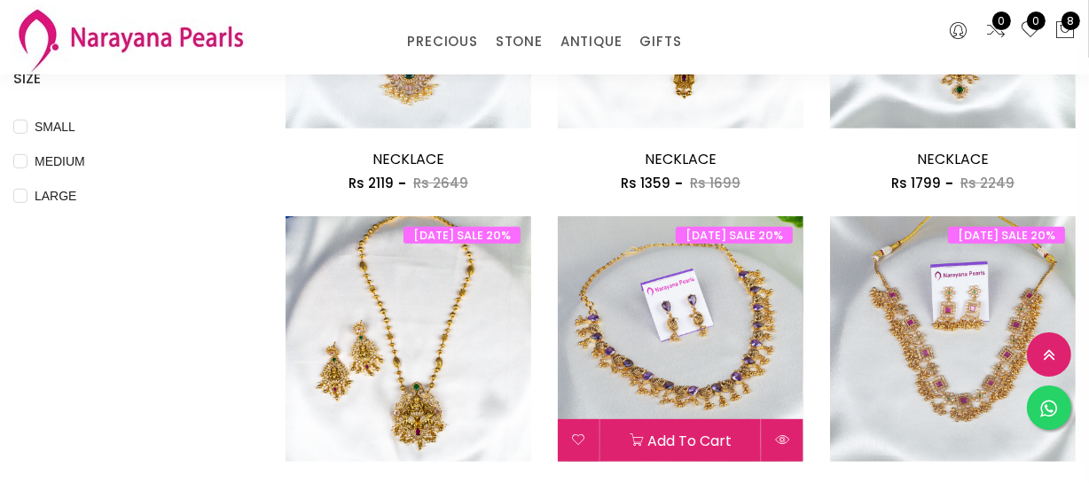
scroll to position [806, 0]
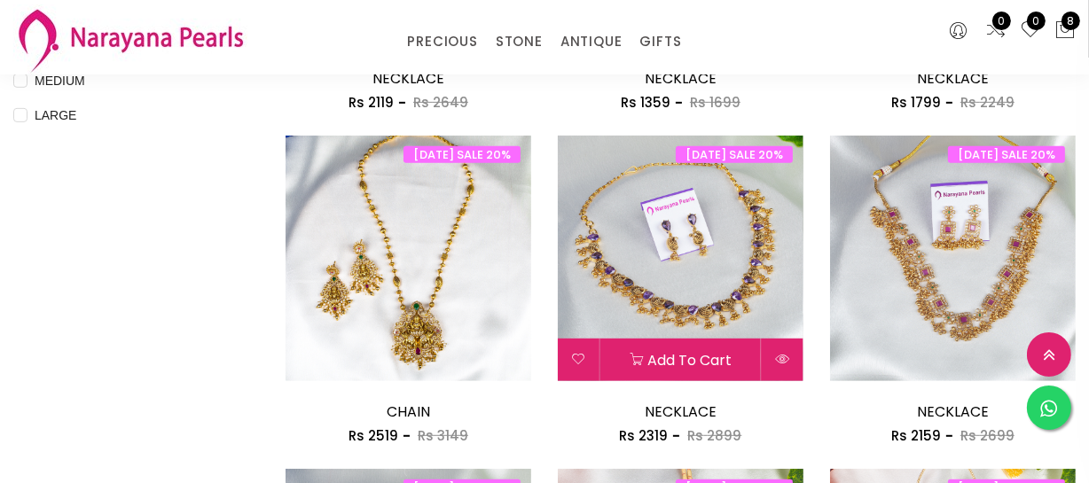
click at [780, 351] on button at bounding box center [783, 360] width 42 height 43
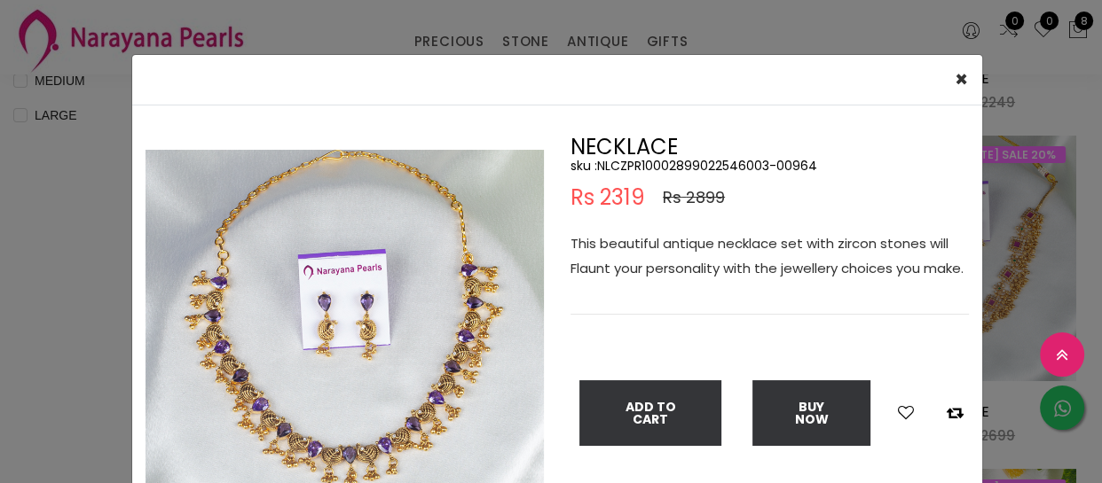
click at [327, 390] on img at bounding box center [344, 349] width 398 height 398
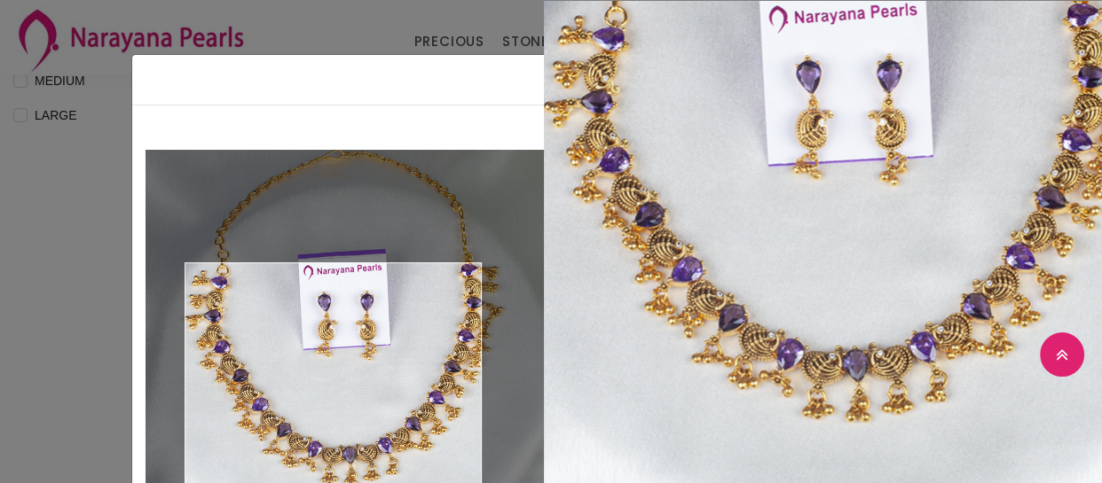
click at [327, 390] on img at bounding box center [344, 349] width 398 height 398
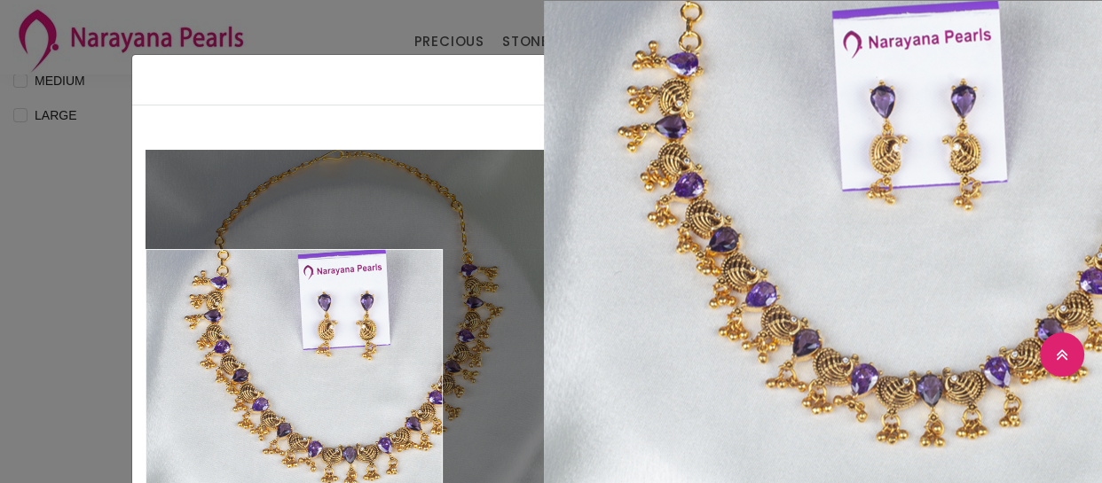
click at [0, 356] on div "× Close Double (click / press) on the image to zoom (in / out). NECKLACE sku : …" at bounding box center [551, 241] width 1102 height 483
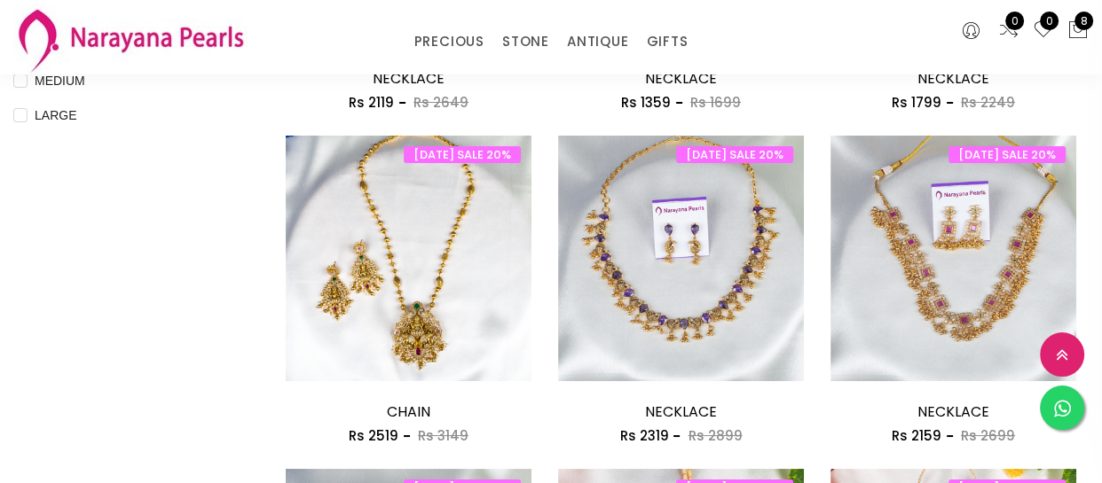
click at [0, 356] on div "× Close Double (click / press) on the image to zoom (in / out). NECKLACE sku : …" at bounding box center [551, 241] width 1102 height 483
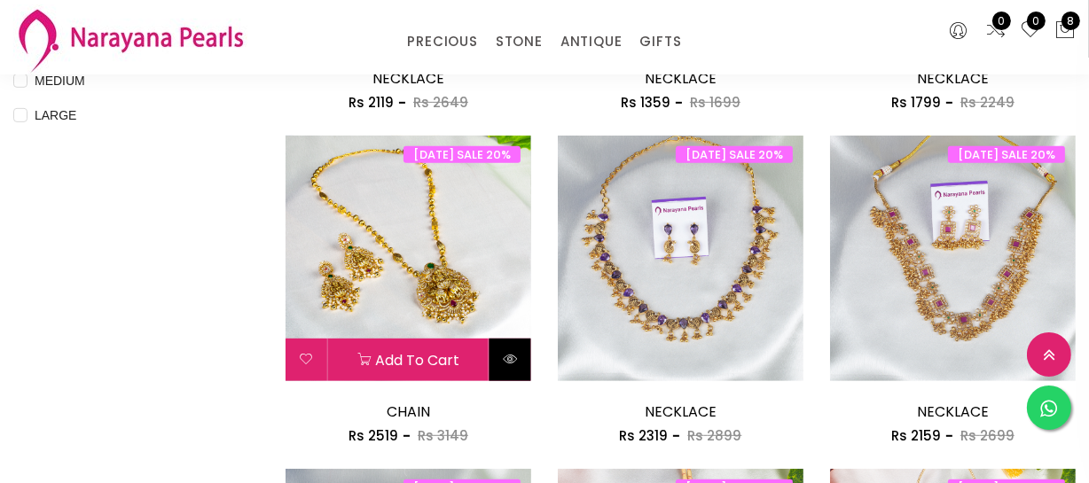
click at [506, 364] on icon at bounding box center [510, 359] width 14 height 14
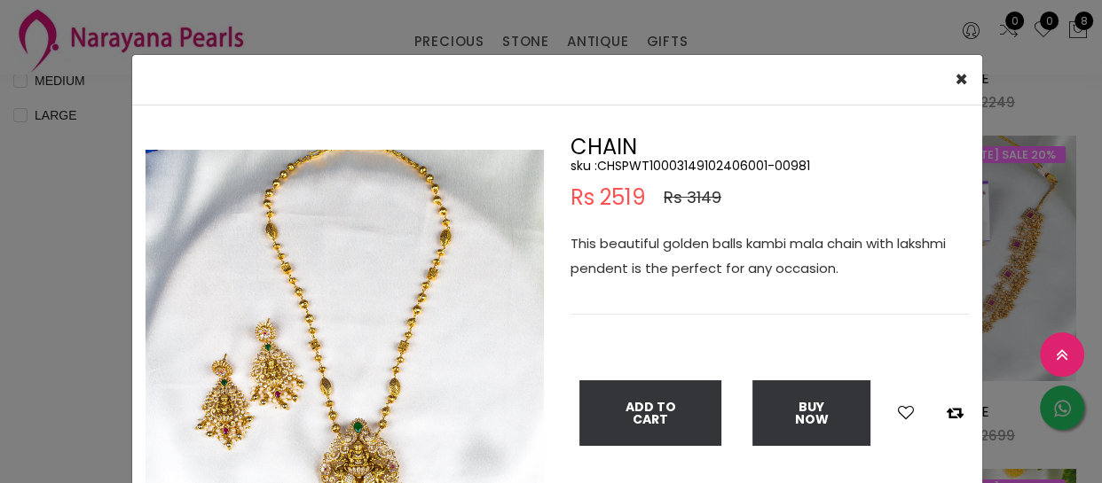
click at [506, 364] on img at bounding box center [344, 349] width 398 height 398
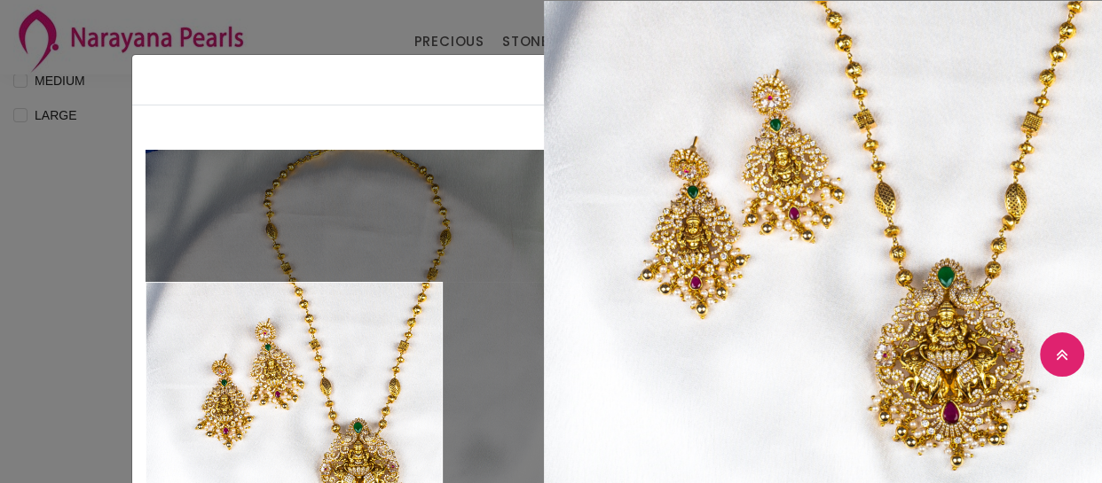
click at [0, 410] on div "× Close Double (click / press) on the image to zoom (in / out). CHAIN sku : CHS…" at bounding box center [551, 241] width 1102 height 483
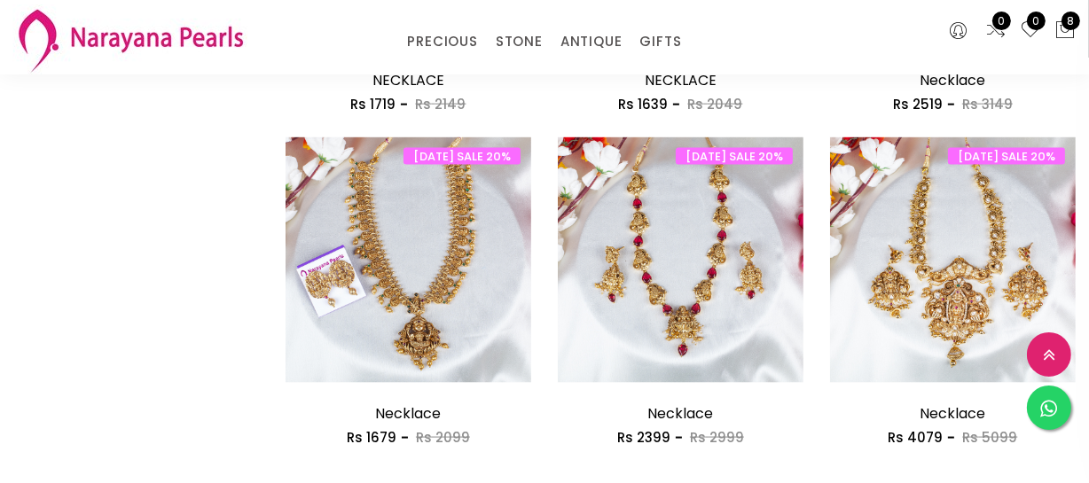
scroll to position [2338, 0]
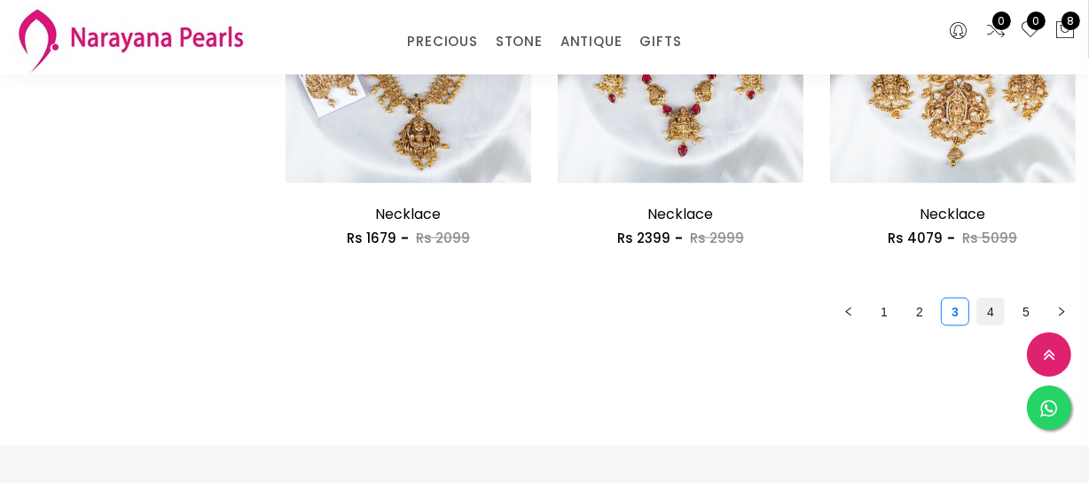
click at [993, 318] on link "4" at bounding box center [990, 312] width 27 height 27
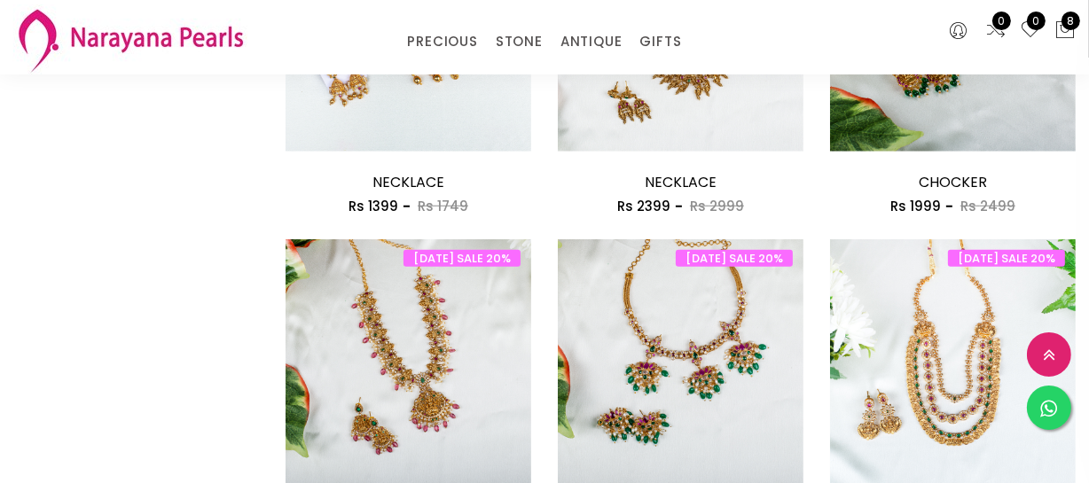
scroll to position [1532, 0]
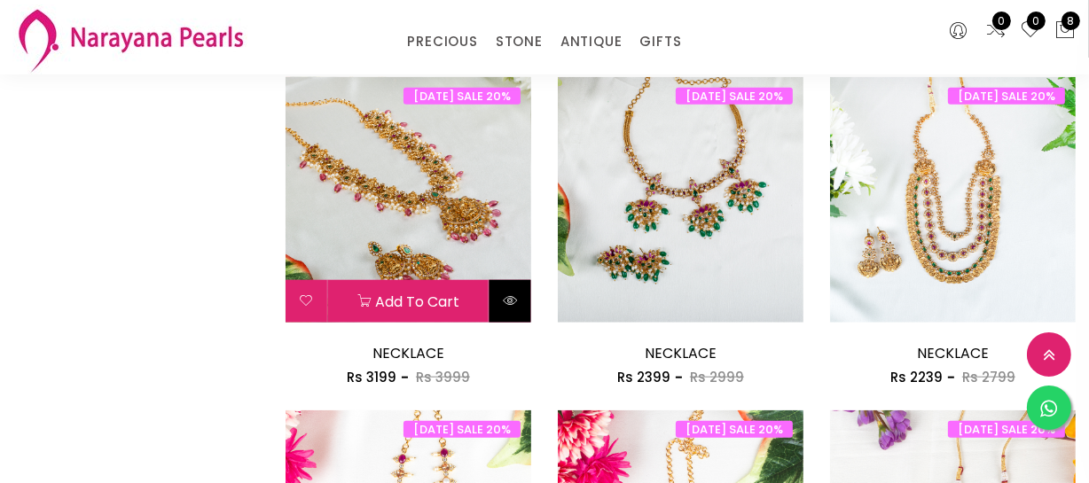
click at [506, 299] on icon at bounding box center [510, 301] width 14 height 14
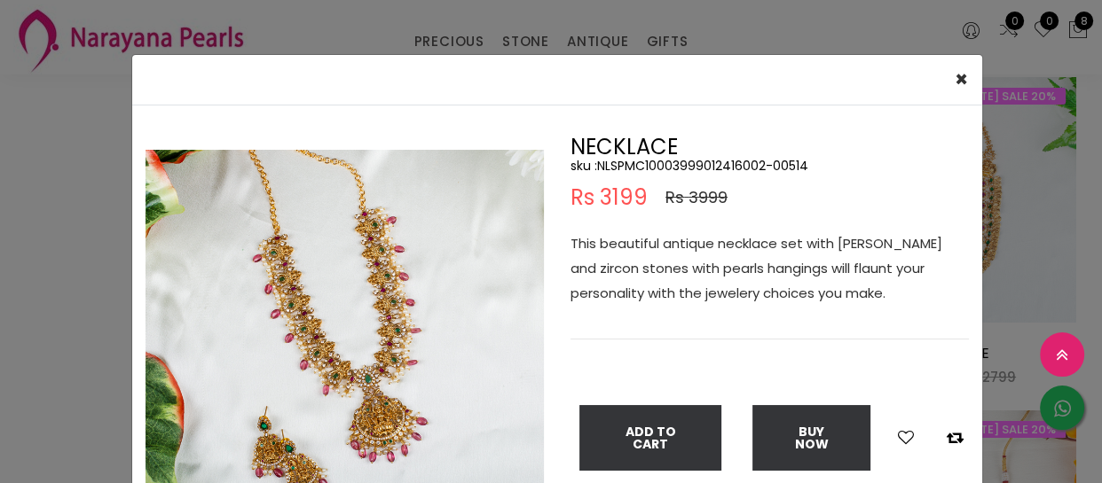
click at [655, 170] on h5 "sku : NLSPMC10003999012416002-00514" at bounding box center [769, 166] width 398 height 16
copy h5 "NLSPMC10003999012416002"
click at [0, 464] on div "× Close Double (click / press) on the image to zoom (in / out). NECKLACE sku : …" at bounding box center [551, 241] width 1102 height 483
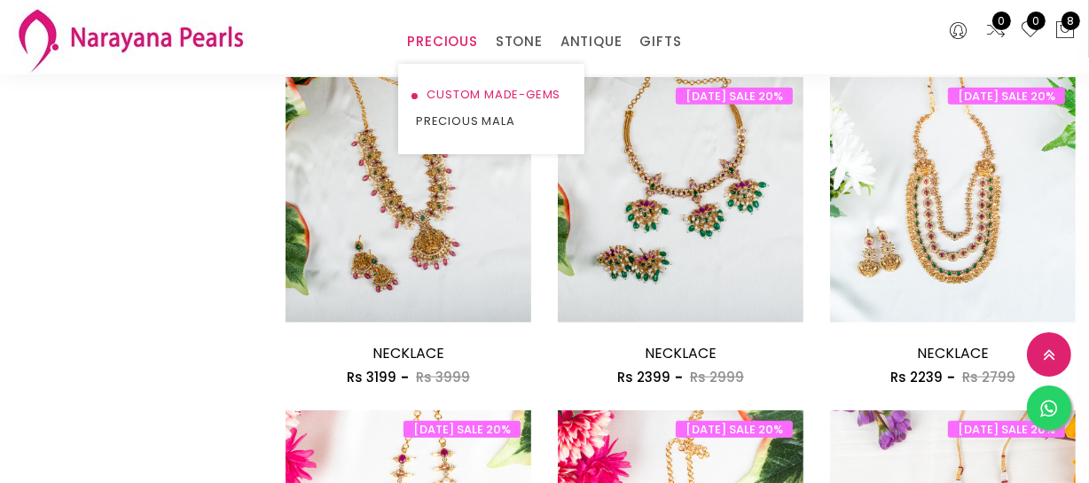
click at [463, 88] on link "CUSTOM MADE-GEMS" at bounding box center [491, 95] width 151 height 27
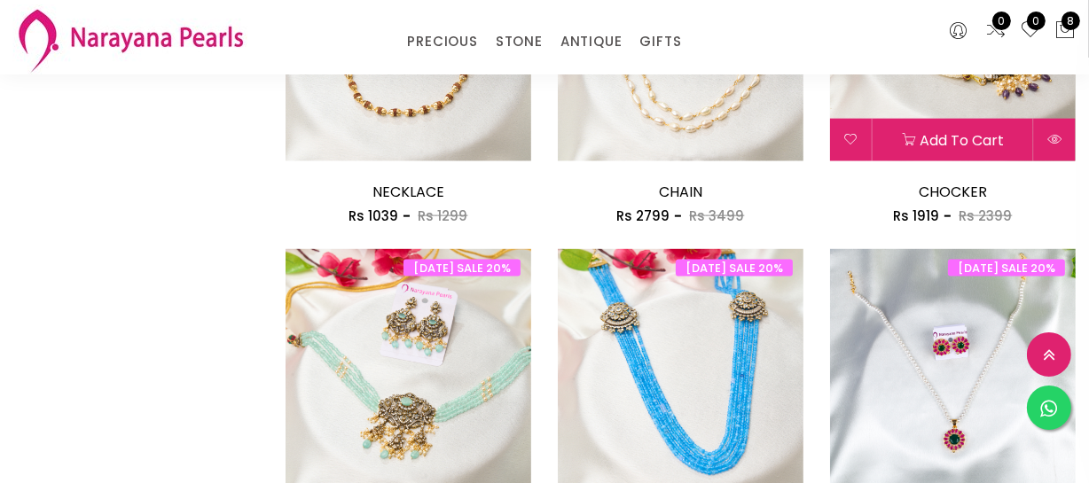
scroll to position [2257, 0]
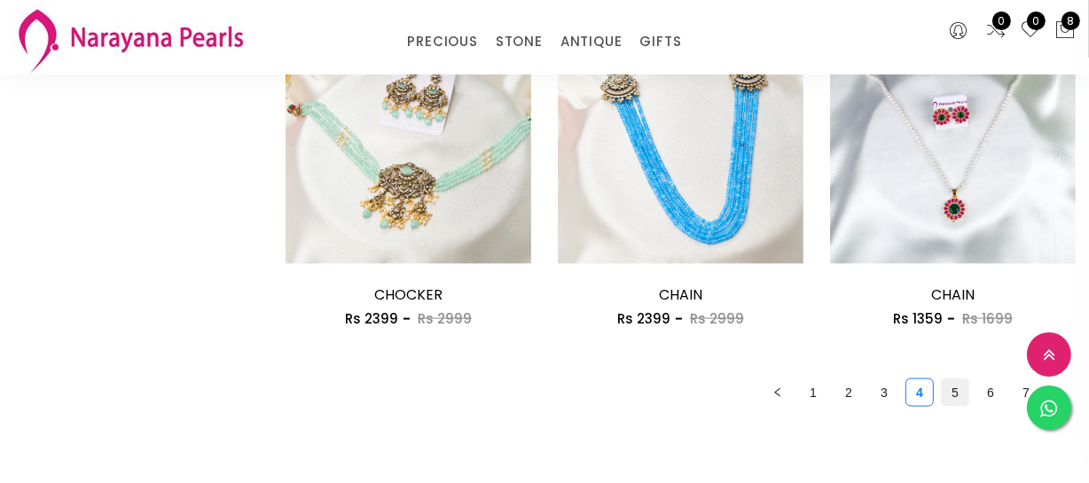
click at [947, 394] on link "5" at bounding box center [955, 393] width 27 height 27
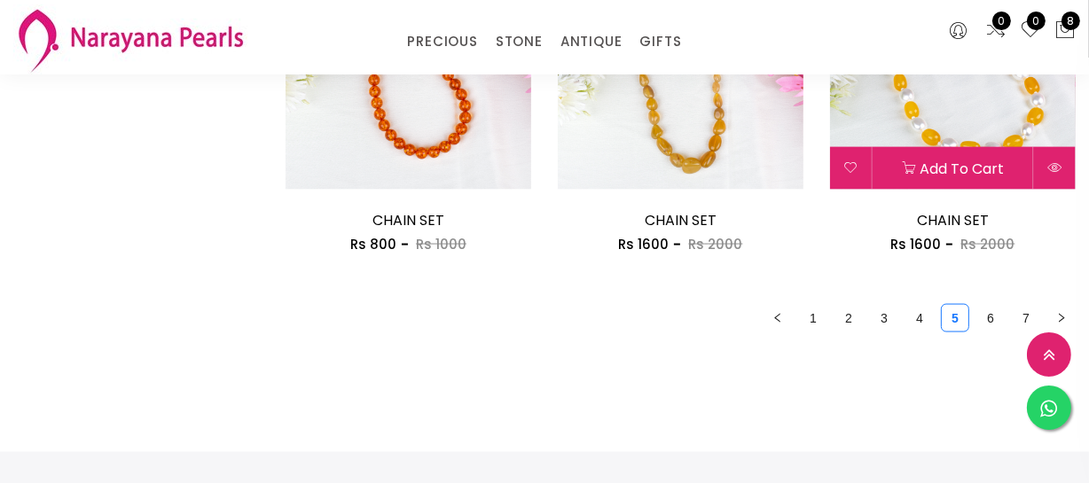
scroll to position [2338, 0]
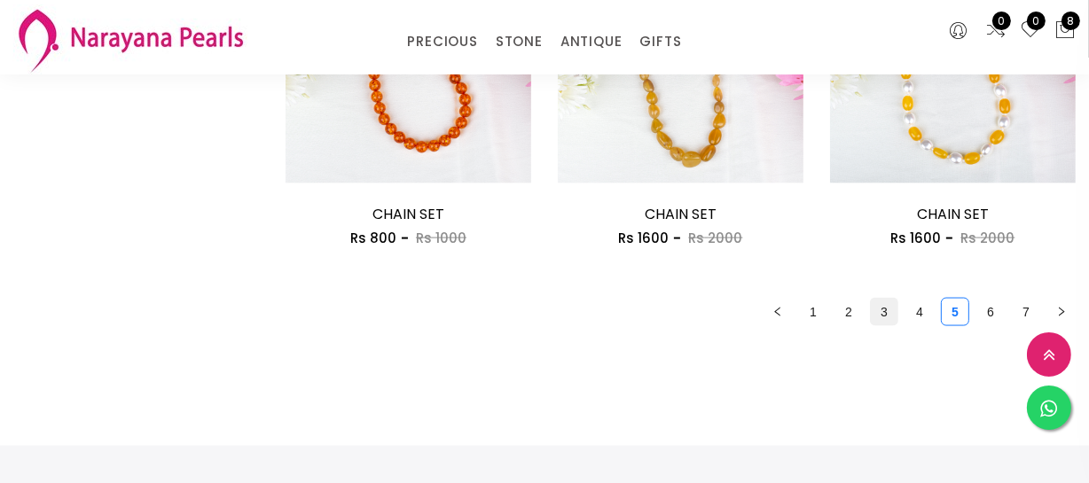
click at [891, 310] on link "3" at bounding box center [884, 312] width 27 height 27
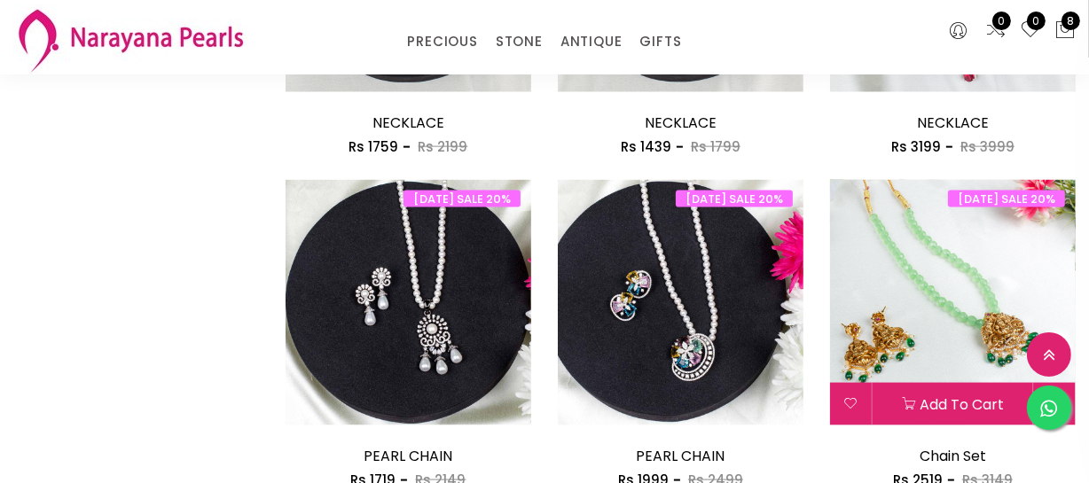
scroll to position [2338, 0]
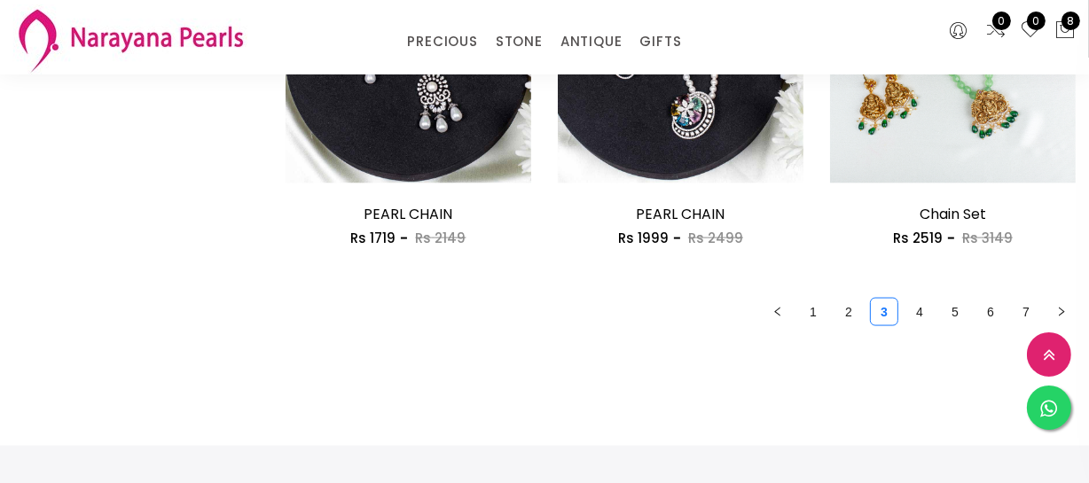
click at [918, 310] on link "4" at bounding box center [919, 312] width 27 height 27
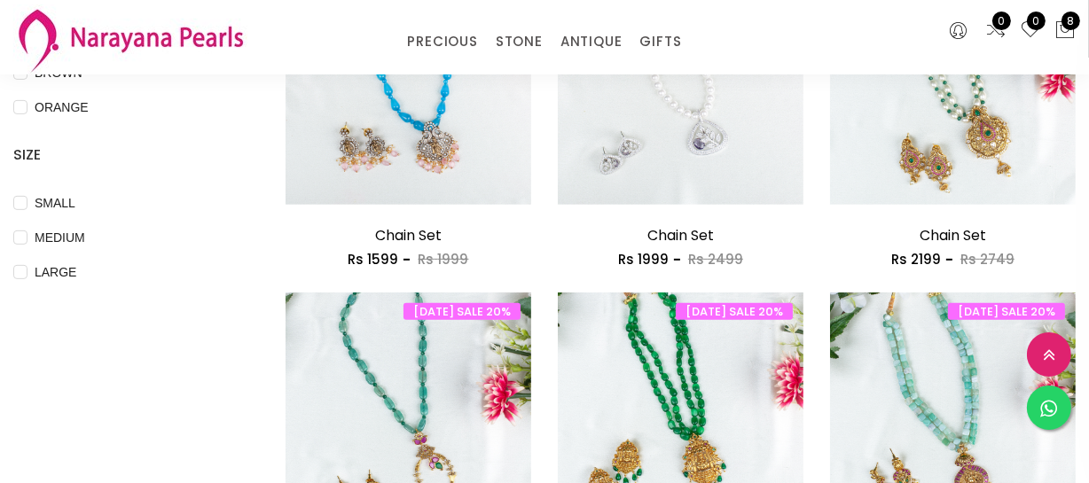
scroll to position [887, 0]
